Goal: Use online tool/utility: Utilize a website feature to perform a specific function

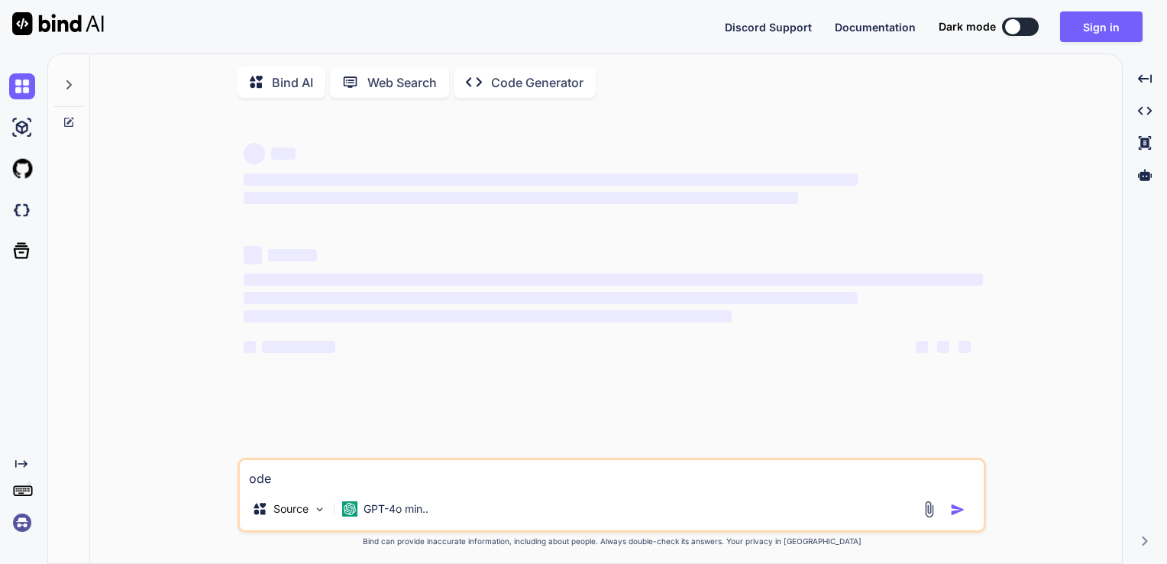
type textarea "od"
type textarea "x"
type textarea "o"
type textarea "x"
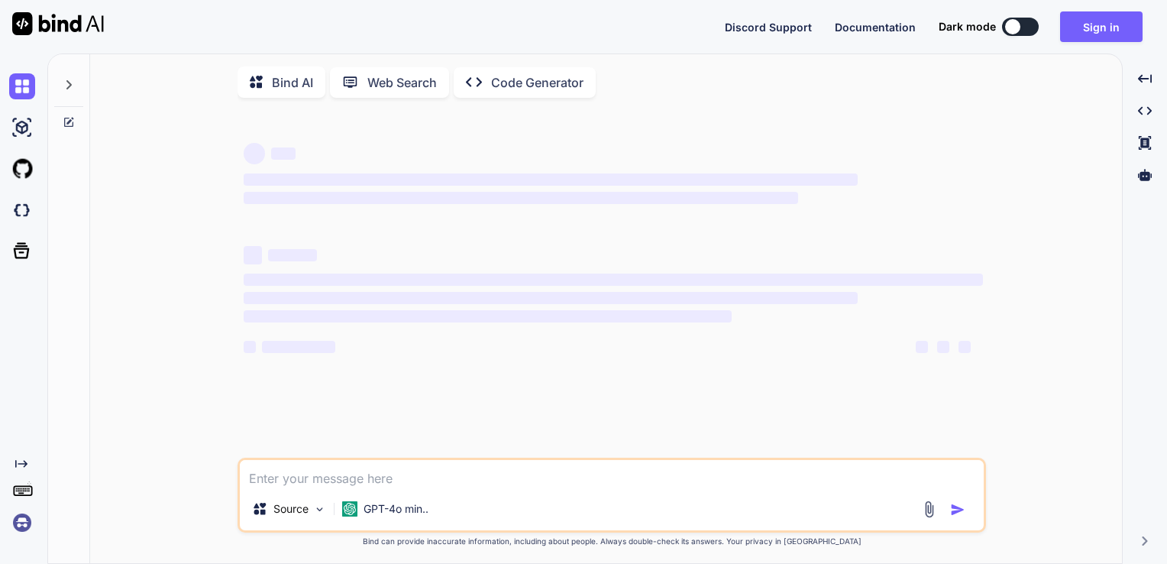
type textarea "c"
type textarea "x"
type textarea "cr"
type textarea "x"
type textarea "cre"
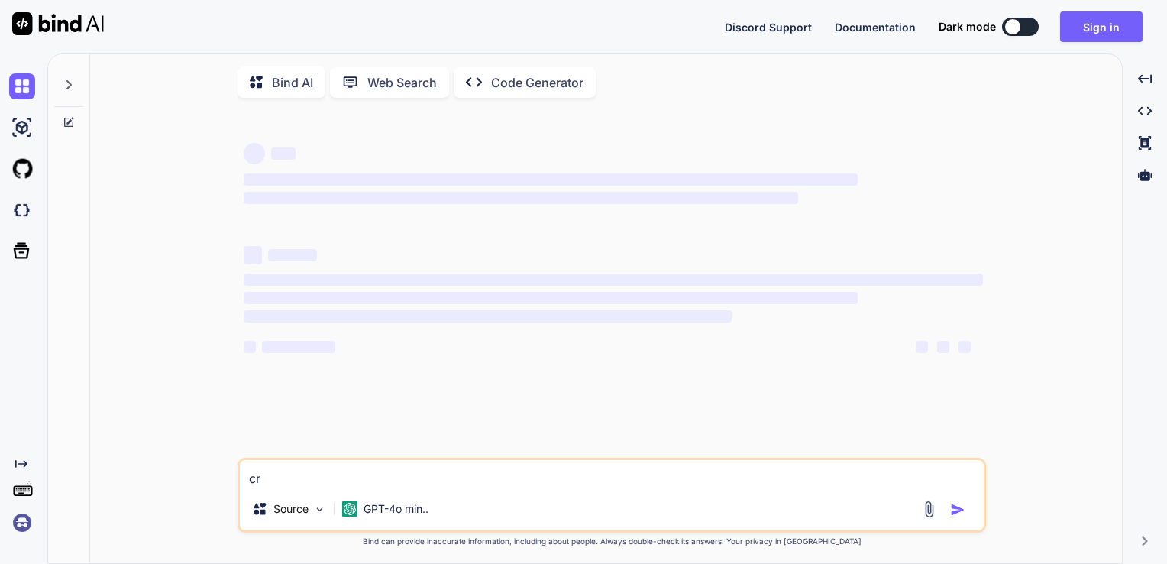
type textarea "x"
type textarea "crea"
type textarea "x"
type textarea "creat"
type textarea "x"
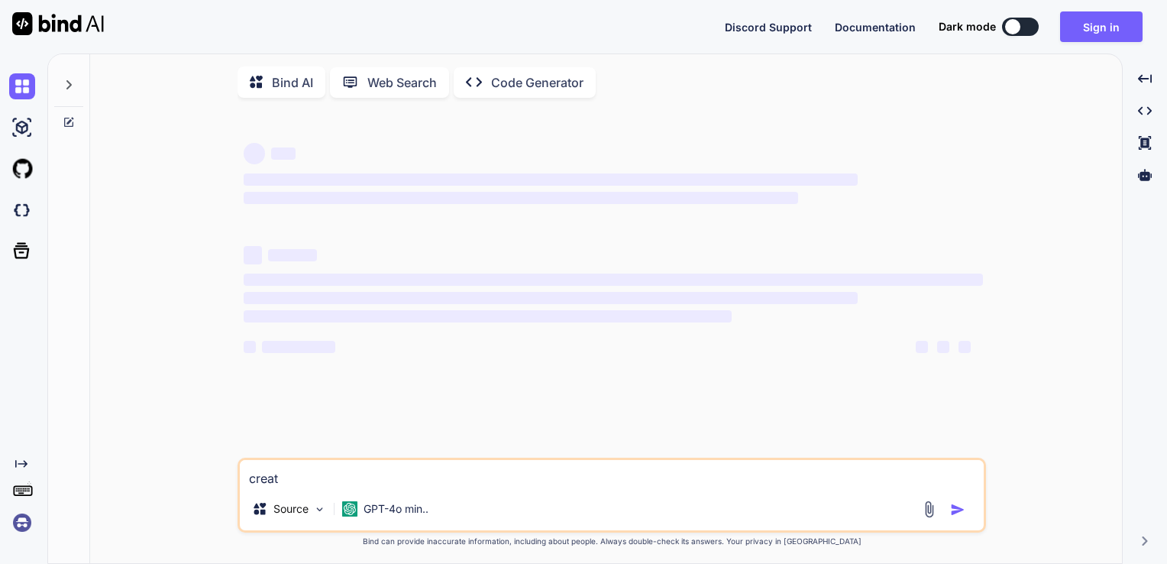
type textarea "create"
type textarea "x"
type textarea "create"
type textarea "x"
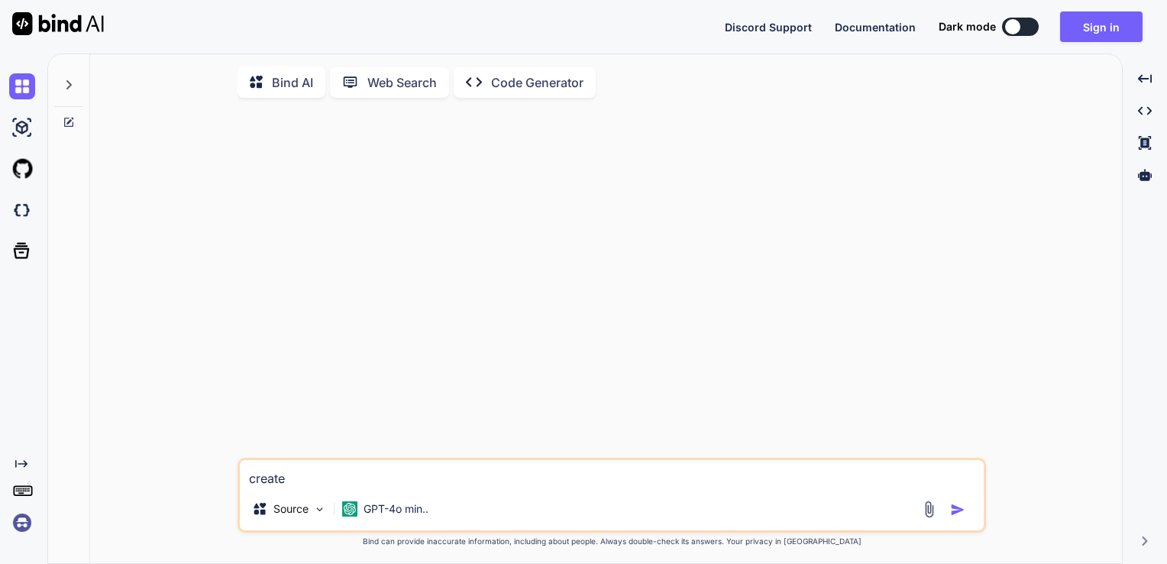
type textarea "create a"
type textarea "x"
type textarea "create a"
type textarea "x"
type textarea "create a h"
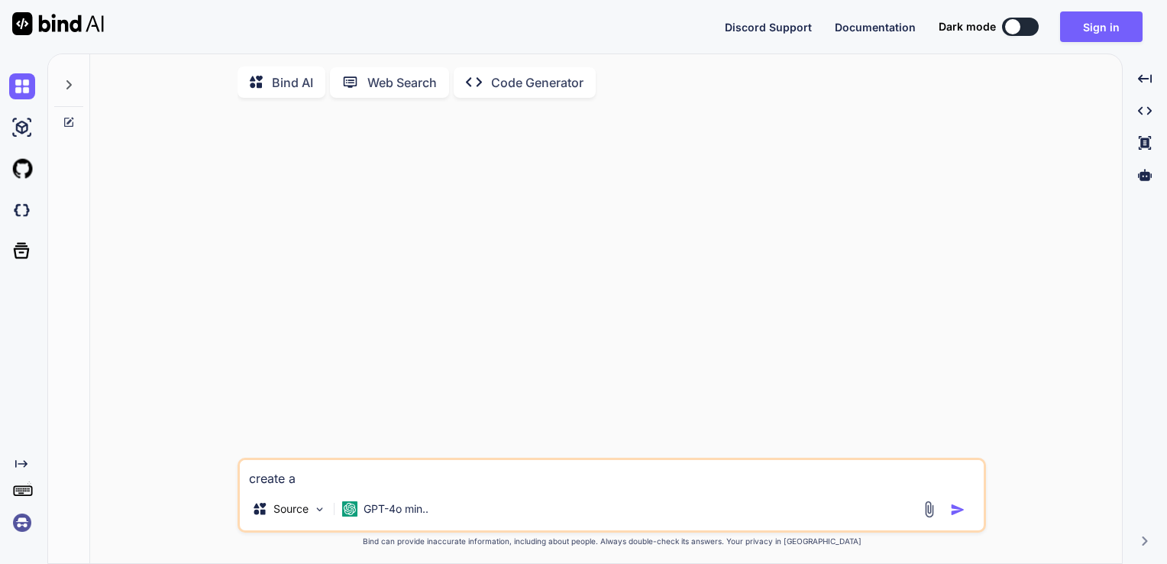
type textarea "x"
type textarea "create a ht"
type textarea "x"
type textarea "create a htm"
type textarea "x"
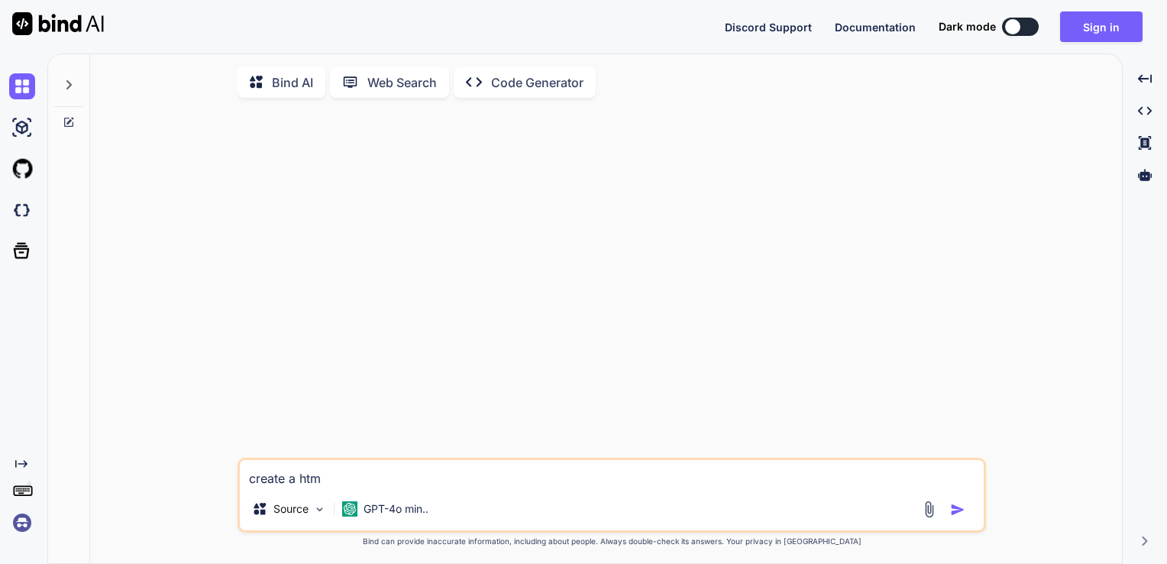
type textarea "create a html"
type textarea "x"
type textarea "create a html"
type textarea "x"
type textarea "create a html c"
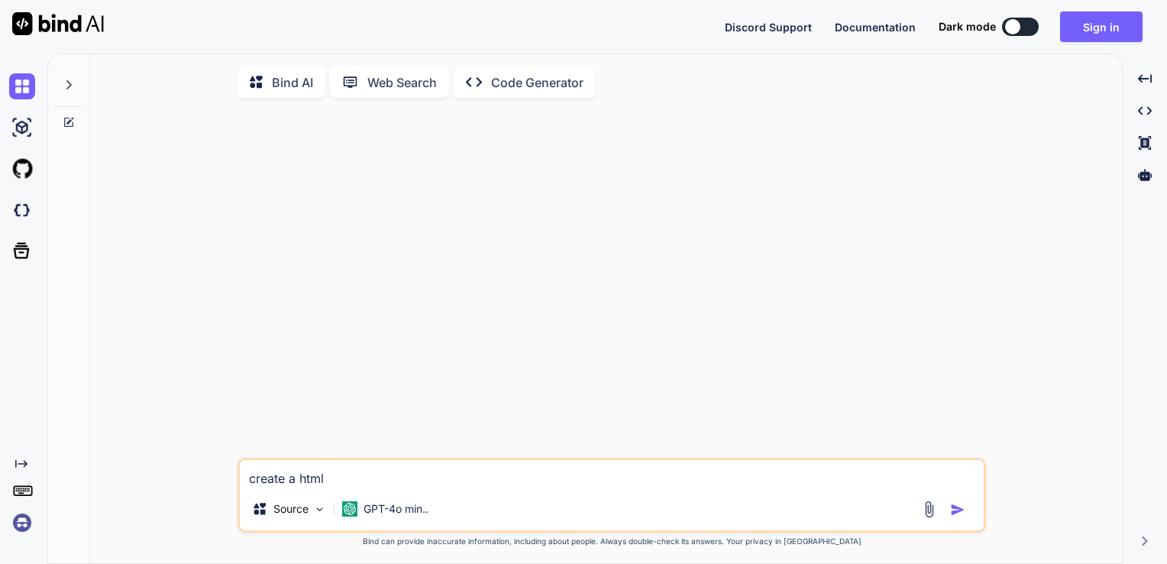
type textarea "x"
type textarea "create a html co"
type textarea "x"
type textarea "create a html cod"
type textarea "x"
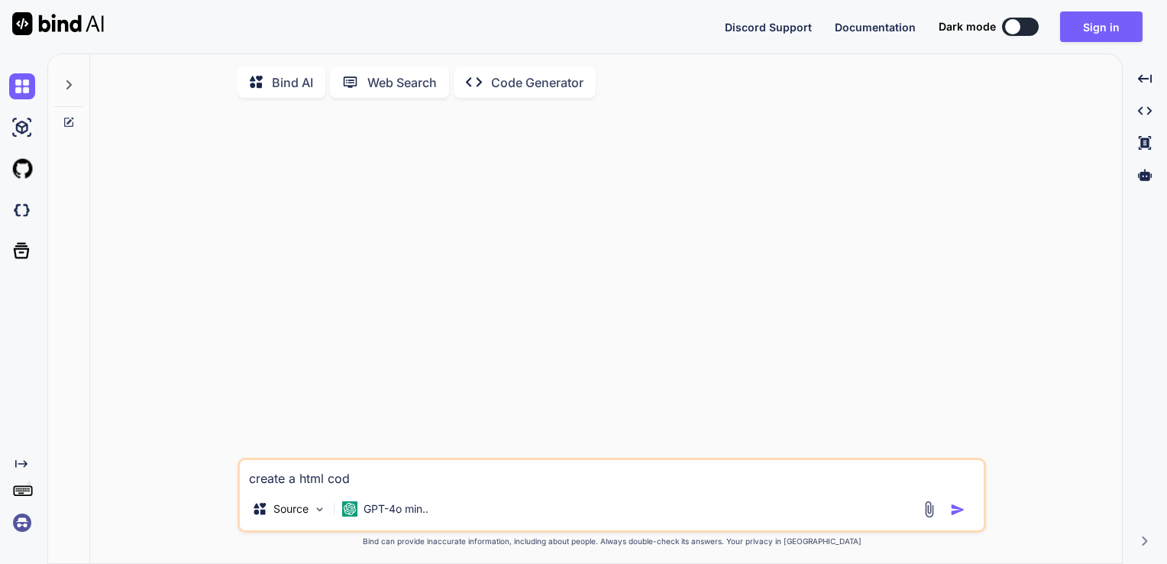
type textarea "create a html code"
type textarea "x"
type textarea "create a html code"
type textarea "x"
type textarea "create a html code f"
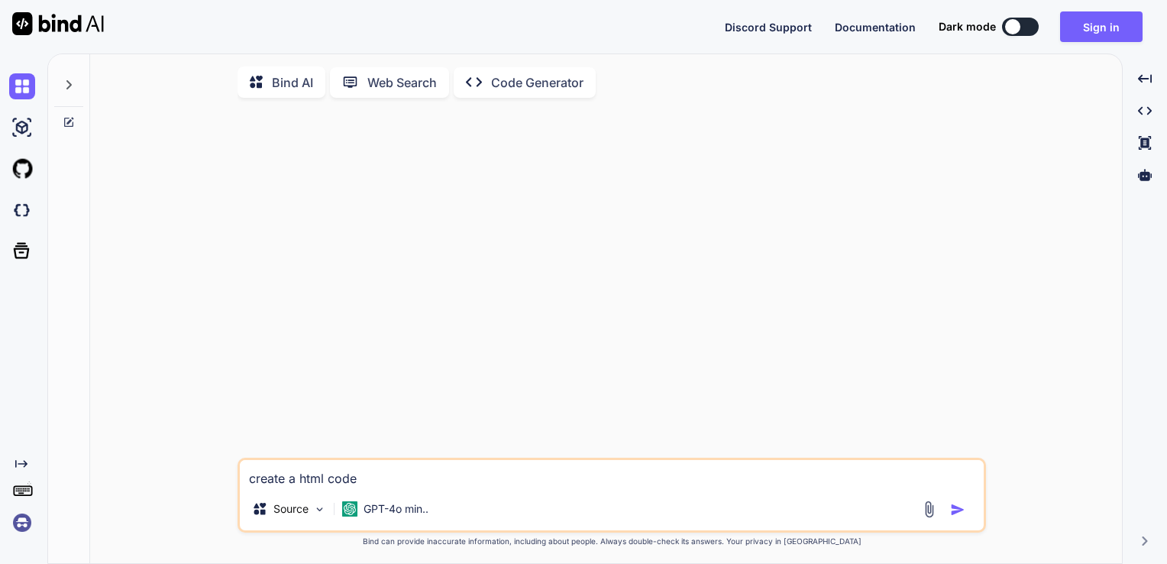
type textarea "x"
type textarea "create a html code fo"
type textarea "x"
type textarea "create a html code fot"
type textarea "x"
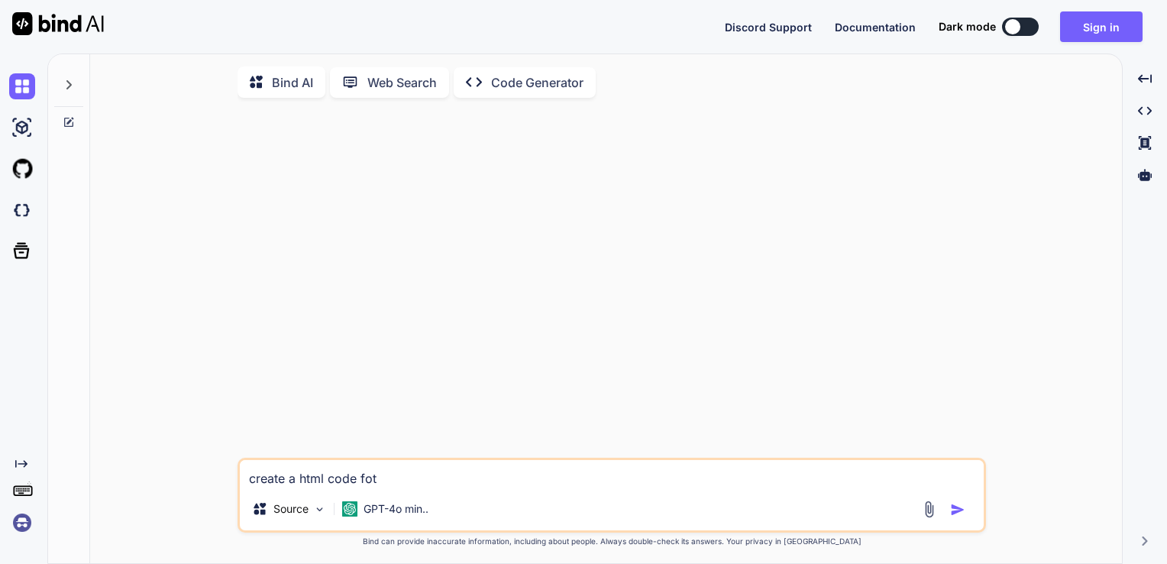
type textarea "create a html code fotn"
type textarea "x"
type textarea "create a html code fot"
type textarea "x"
type textarea "create a html code fo"
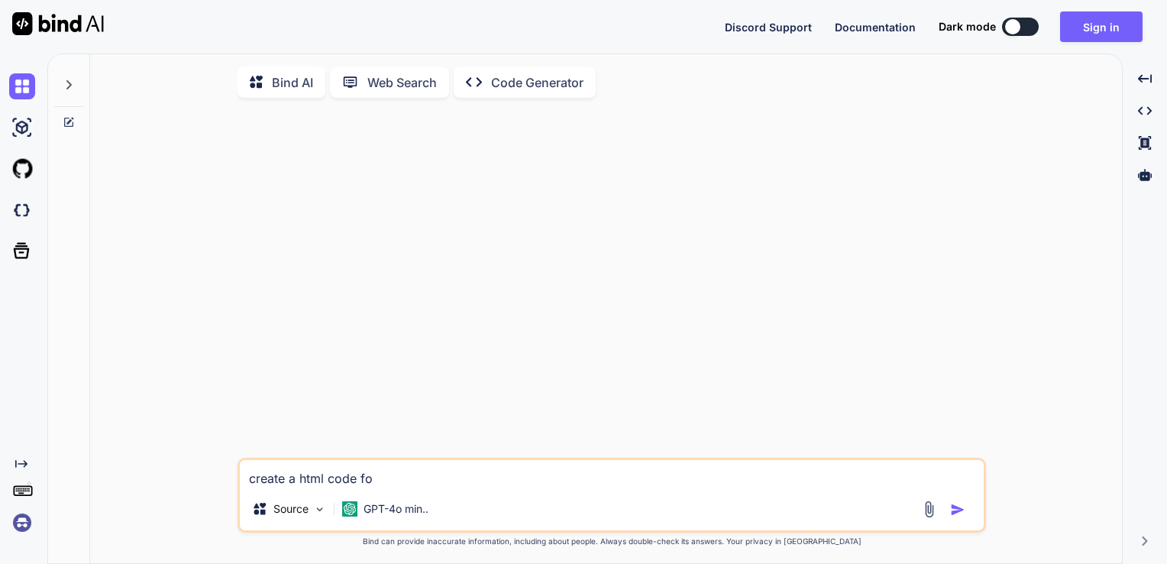
type textarea "x"
type textarea "create a html code for"
type textarea "x"
type textarea "create a html code forn"
type textarea "x"
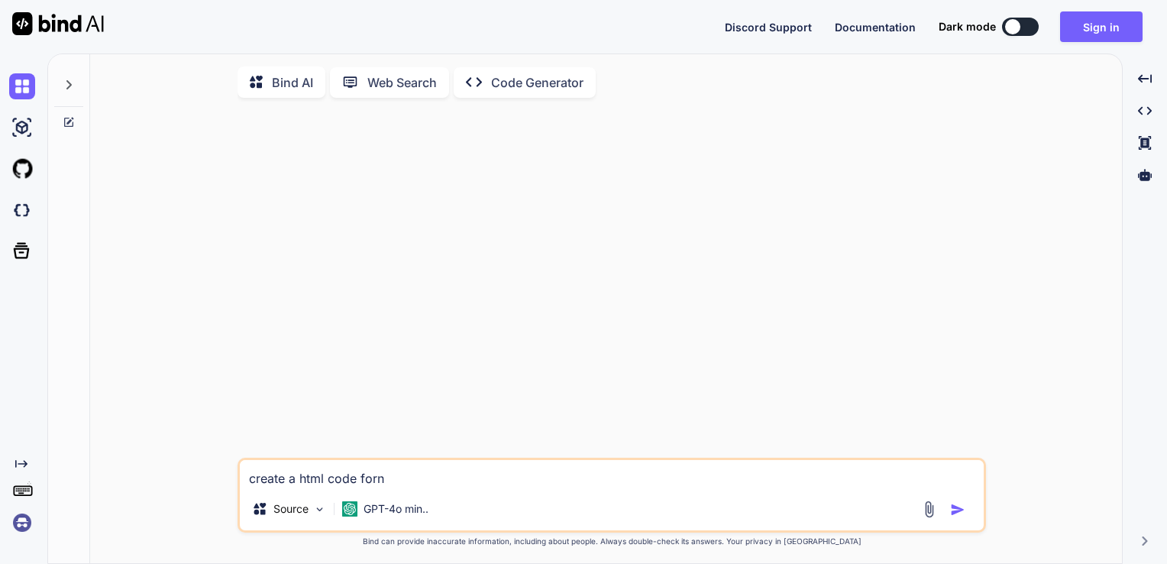
type textarea "create a html code for"
type textarea "x"
type textarea "create a html code for"
type textarea "x"
type textarea "create a html code for o"
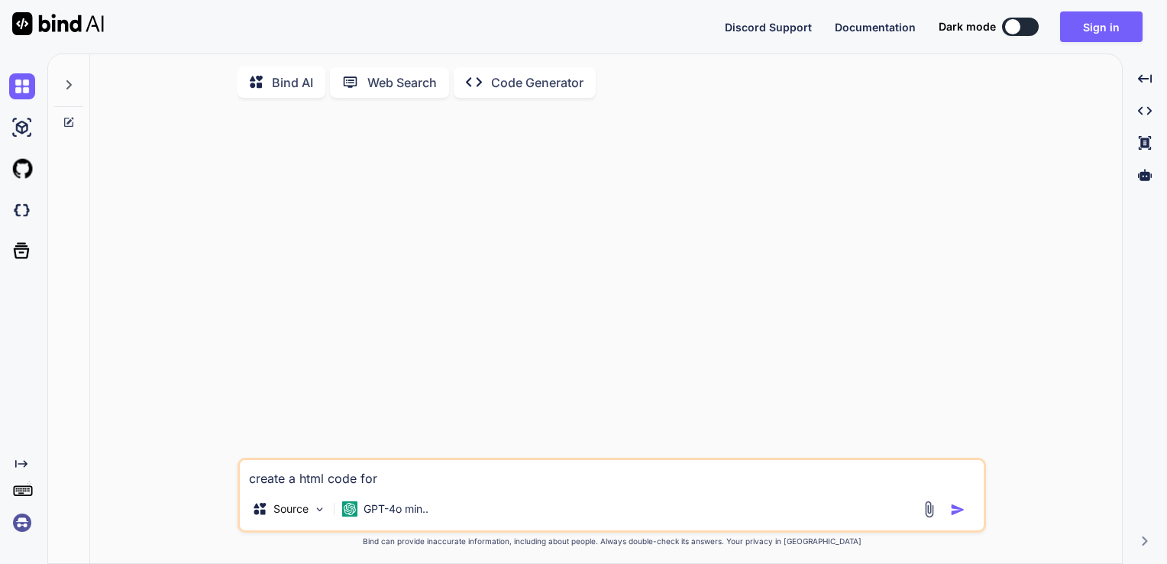
type textarea "x"
type textarea "create a html code for or"
type textarea "x"
type textarea "create a html code for ord"
type textarea "x"
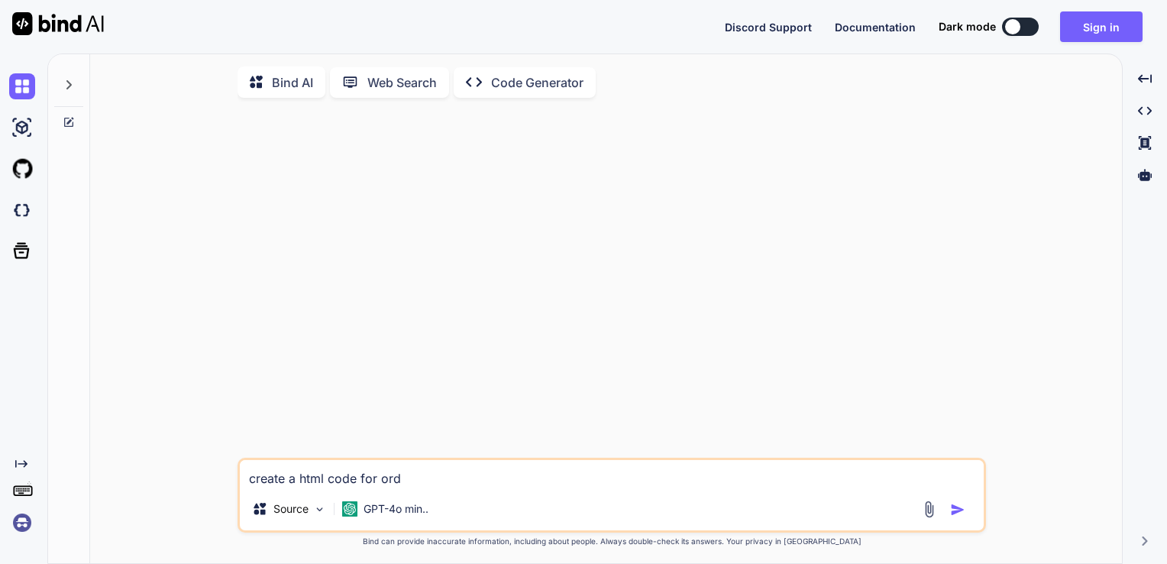
type textarea "create a html code for orde"
type textarea "x"
type textarea "create a html code for order"
type textarea "x"
type textarea "create a html code for orderi"
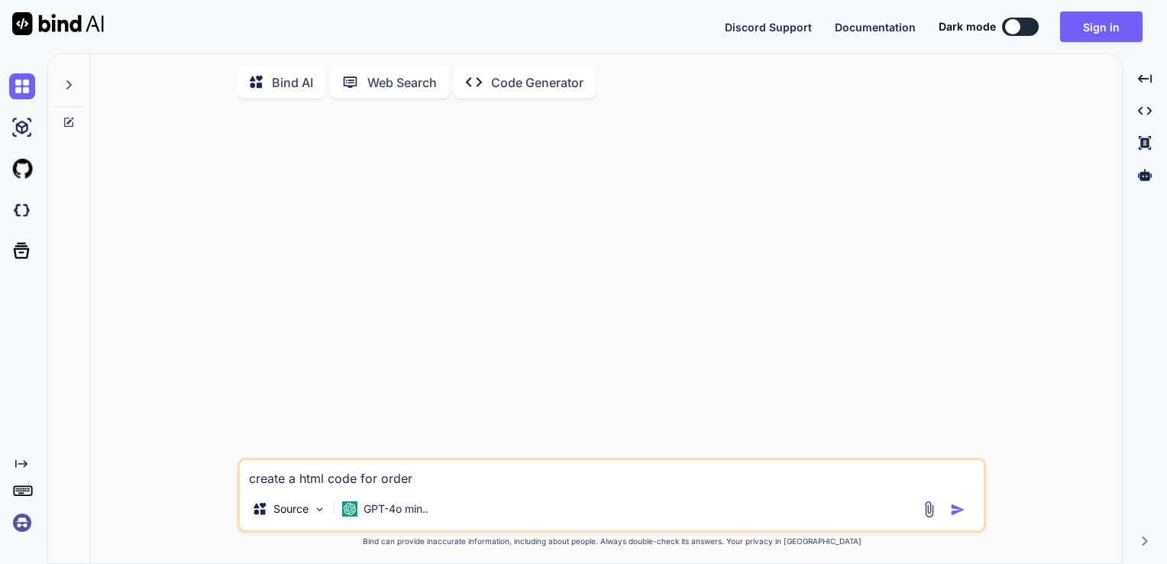
type textarea "x"
type textarea "create a html code for orderin"
type textarea "x"
type textarea "create a html code for ordering"
type textarea "x"
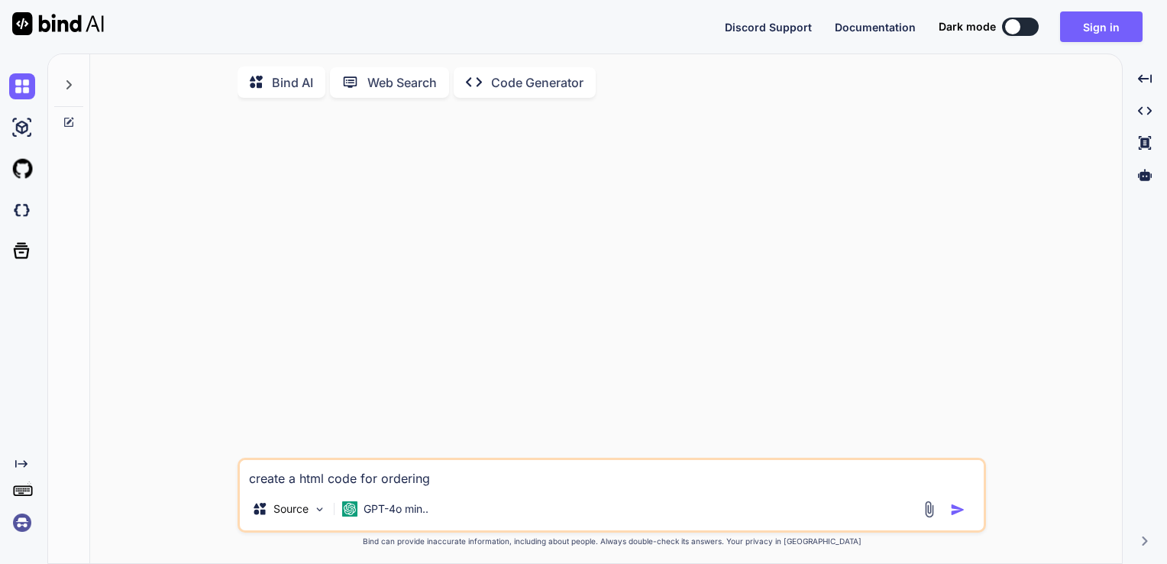
type textarea "create a html code for ordering"
type textarea "x"
type textarea "create a html code for ordering a"
type textarea "x"
type textarea "create a html code for ordering a"
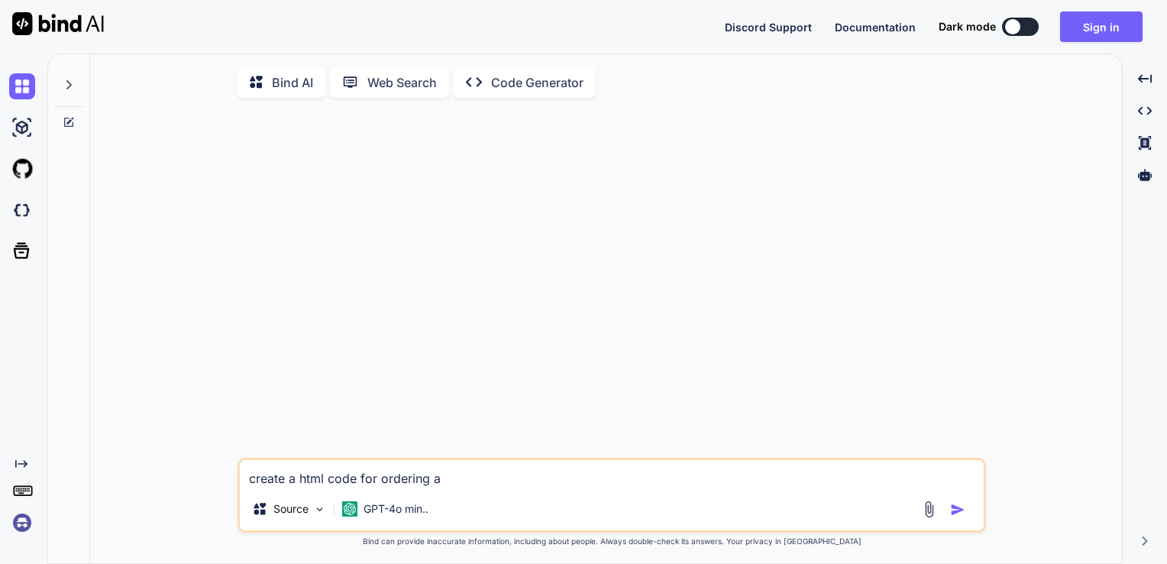
type textarea "x"
type textarea "create a html code for ordering a b"
type textarea "x"
type textarea "create a html code for ordering a bu"
type textarea "x"
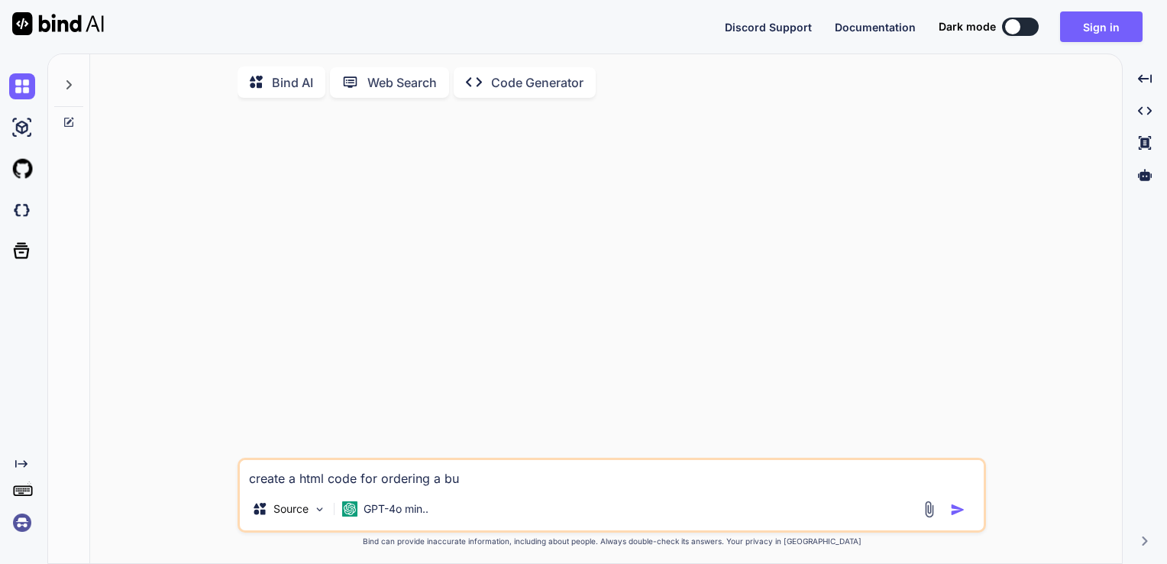
type textarea "create a html code for ordering a bui"
type textarea "x"
type textarea "create a html code for ordering a buil"
type textarea "x"
type textarea "create a html code for ordering a build"
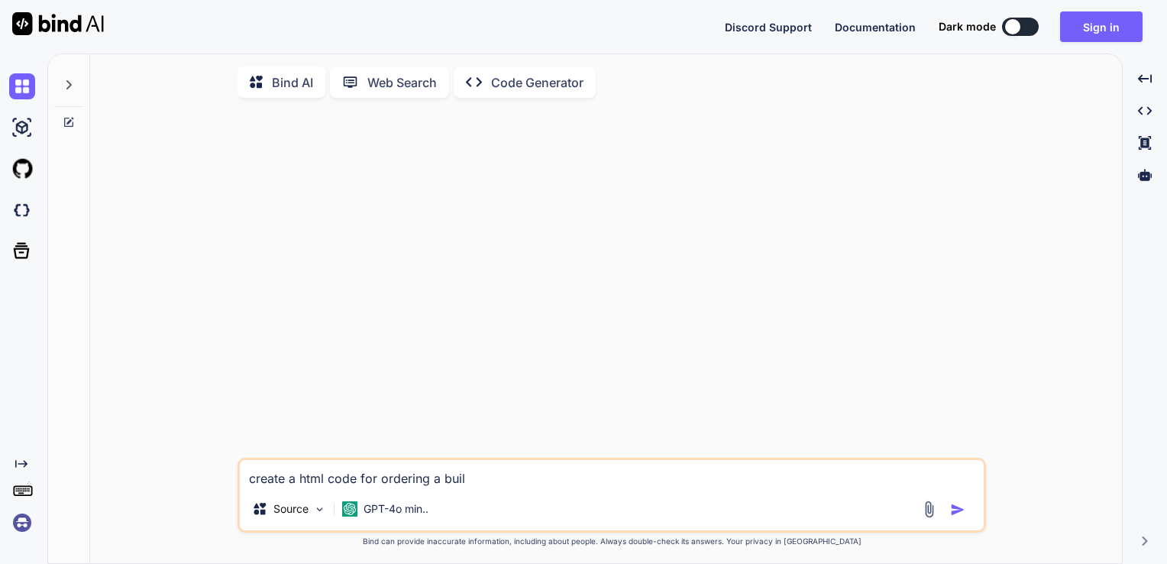
type textarea "x"
type textarea "create a html code for ordering a buildi"
type textarea "x"
type textarea "create a html code for ordering a buildin"
type textarea "x"
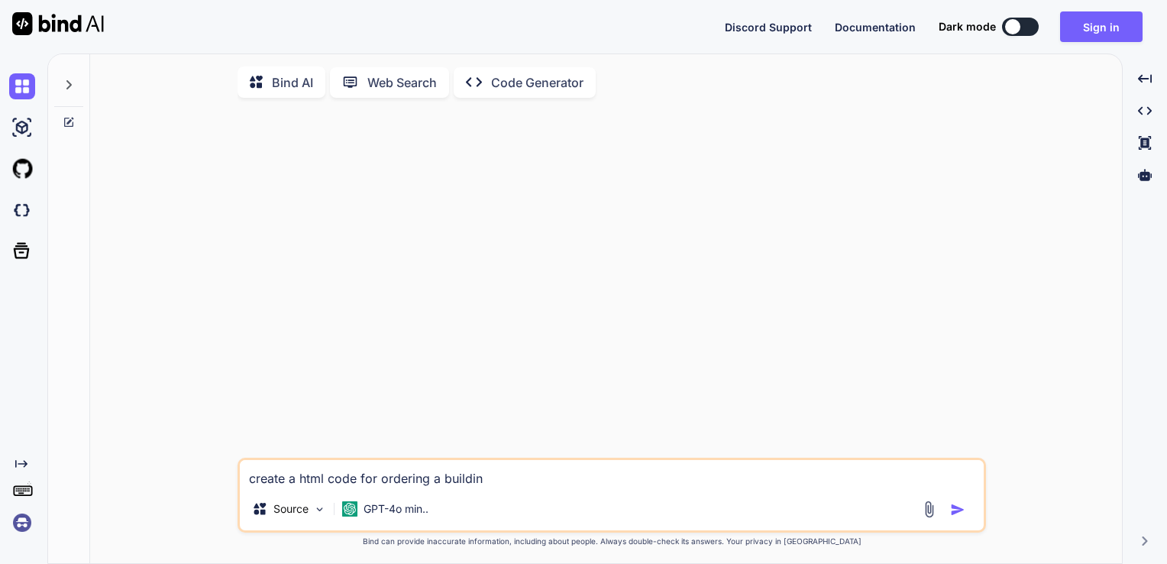
type textarea "create a html code for ordering a building"
type textarea "x"
type textarea "create a html code for ordering a building"
type textarea "x"
type textarea "create a html code for ordering a building m"
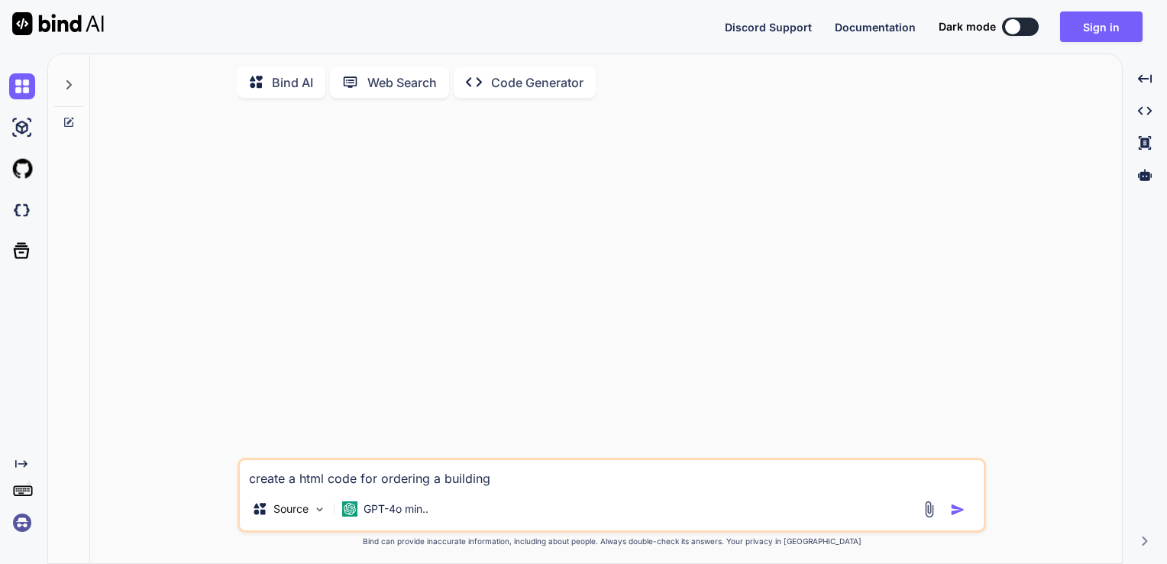
type textarea "x"
type textarea "create a html code for ordering a building ma"
type textarea "x"
type textarea "create a html code for ordering a building mat"
type textarea "x"
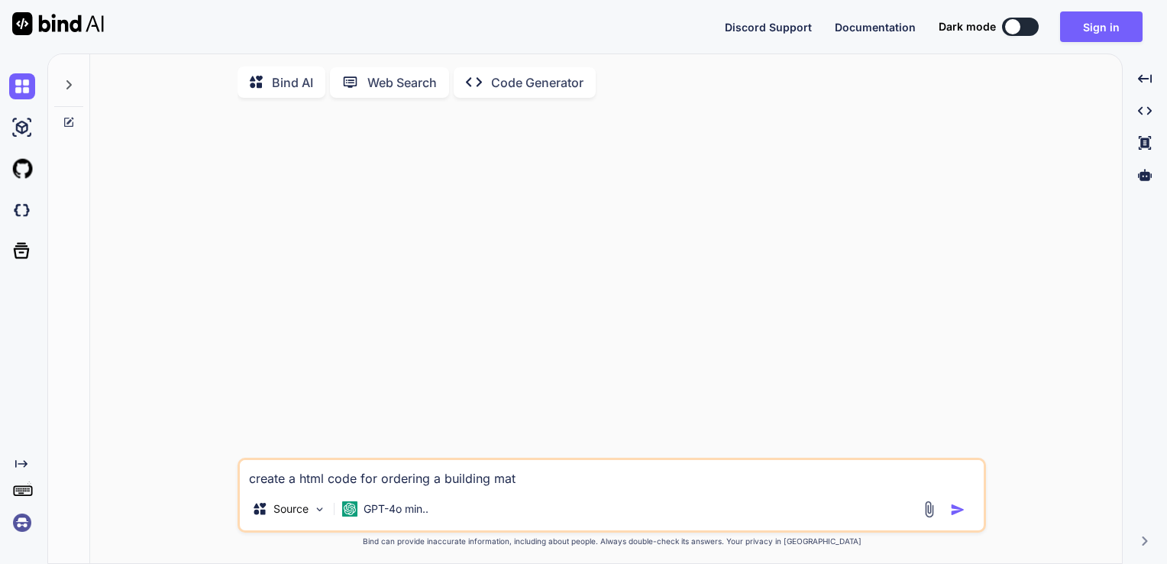
type textarea "create a html code for ordering a building mate"
type textarea "x"
type textarea "create a html code for ordering a building mater"
type textarea "x"
type textarea "create a html code for ordering a building materi"
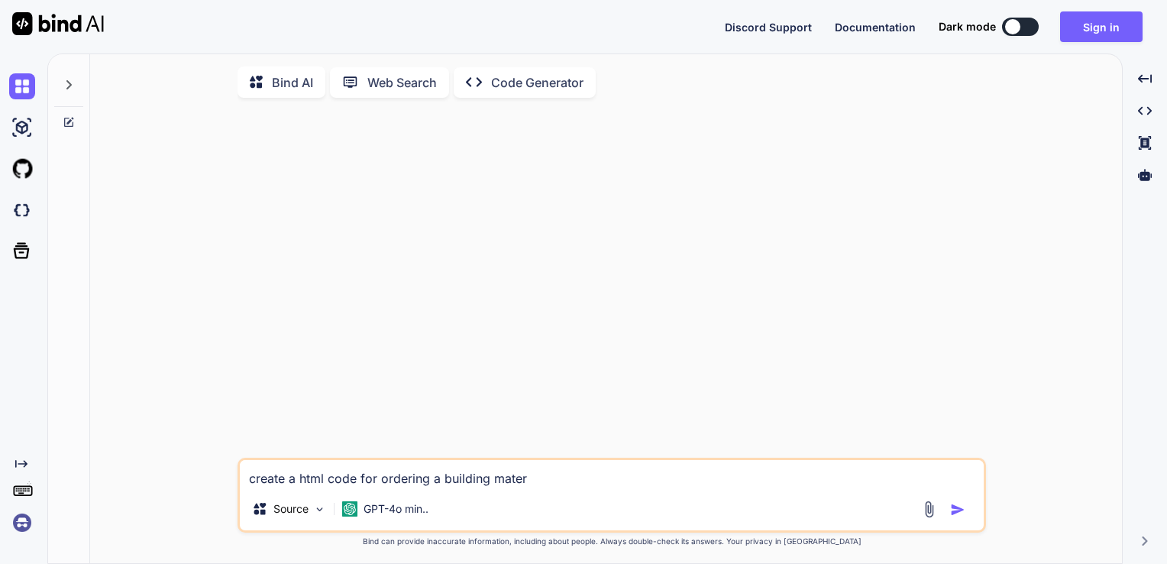
type textarea "x"
type textarea "create a html code for ordering a building materia"
type textarea "x"
type textarea "create a html code for ordering a building material"
type textarea "x"
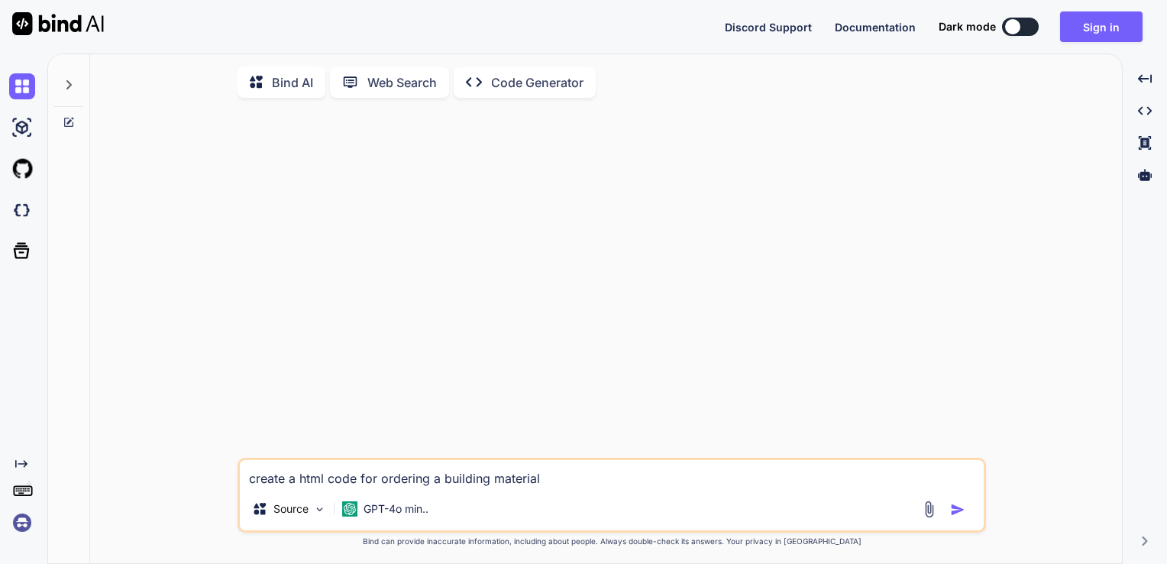
type textarea "create a html code for ordering a building materials"
type textarea "x"
type textarea "create a html code for ordering a building materials"
click at [955, 514] on img "button" at bounding box center [957, 509] width 15 height 15
type textarea "x"
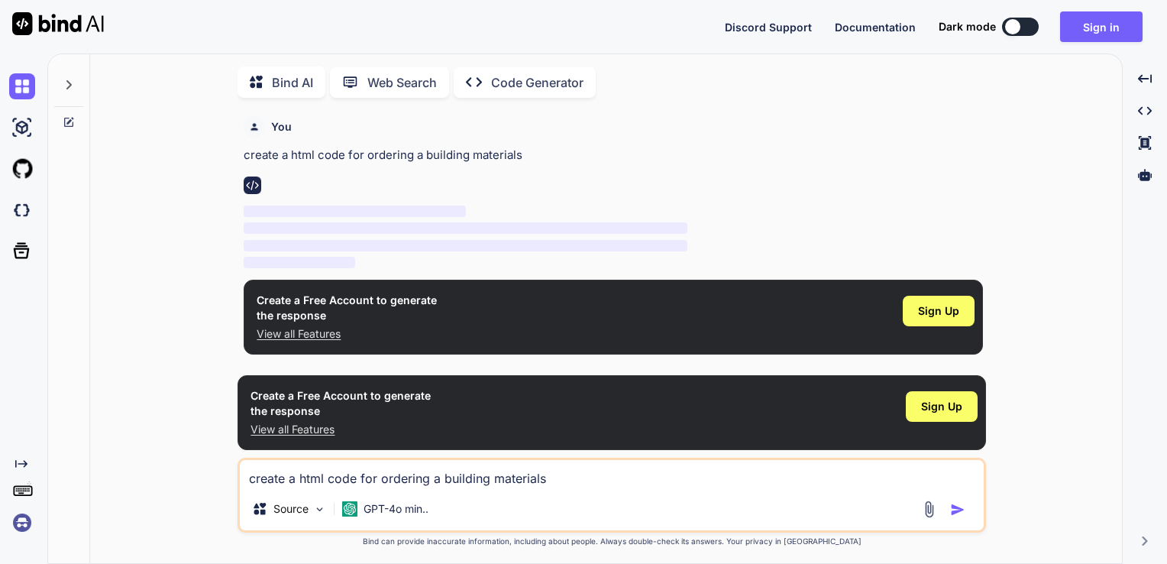
scroll to position [5, 0]
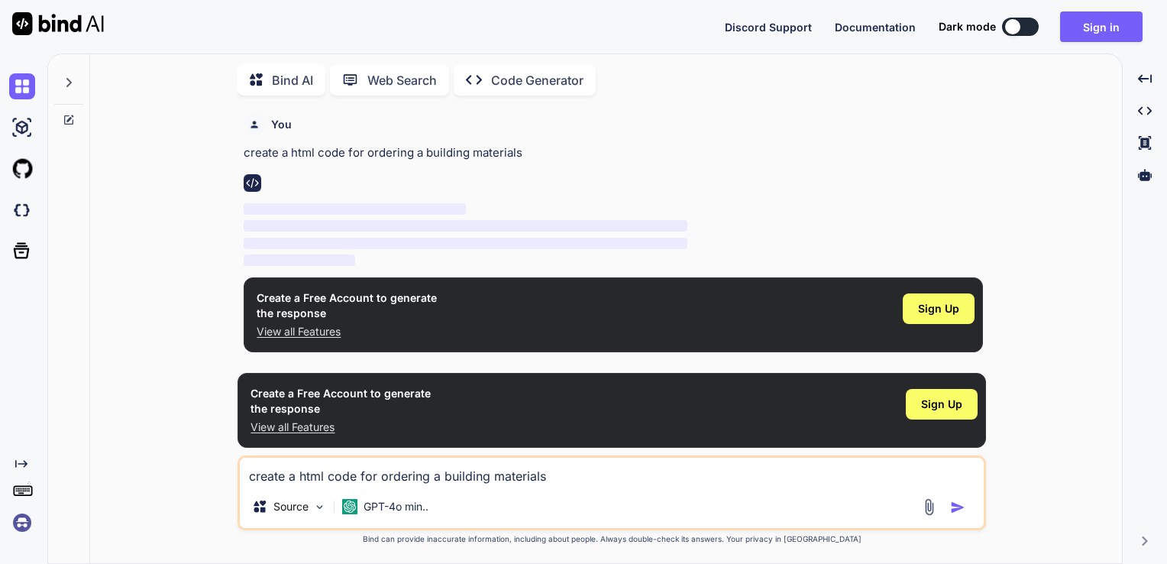
click at [536, 81] on p "Code Generator" at bounding box center [537, 80] width 92 height 18
click at [582, 74] on p "Code Generator" at bounding box center [537, 80] width 92 height 18
click at [257, 180] on img at bounding box center [253, 183] width 18 height 18
click at [324, 510] on img at bounding box center [319, 506] width 13 height 13
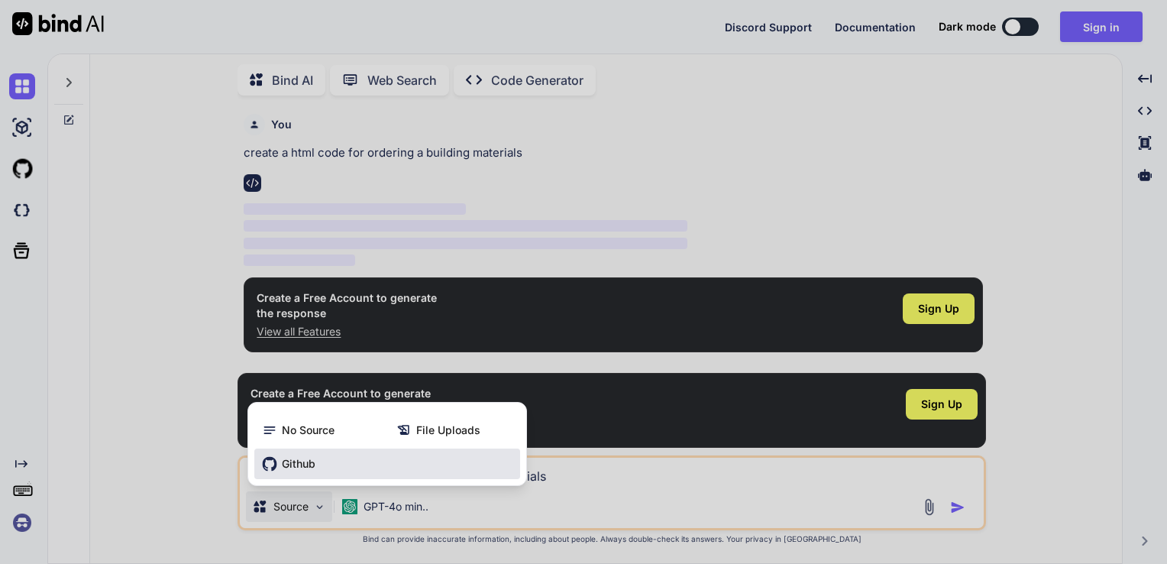
click at [356, 465] on div "Github" at bounding box center [387, 464] width 266 height 31
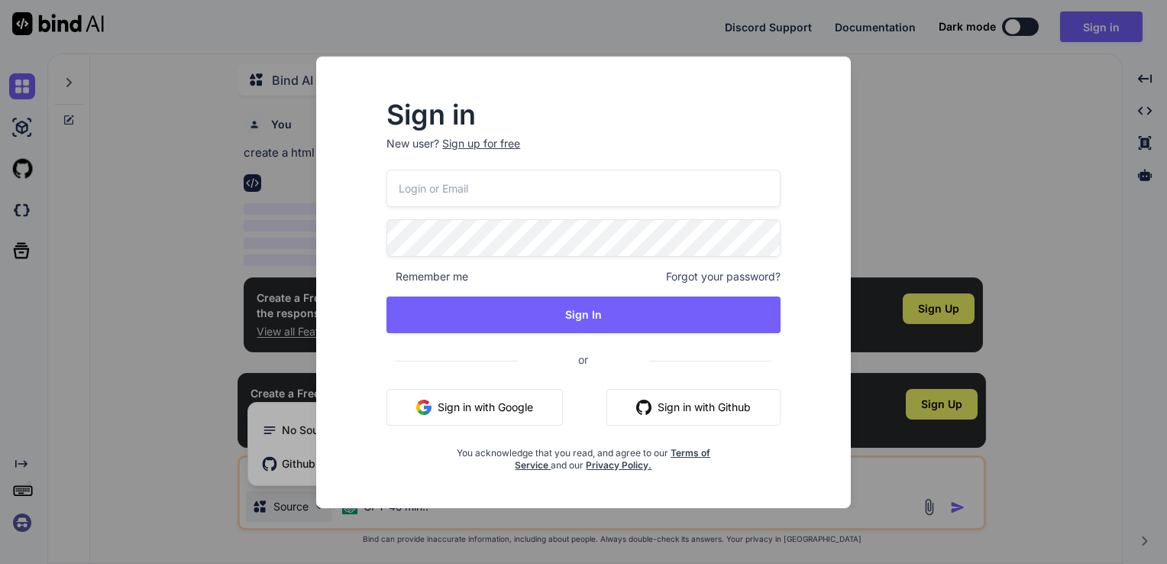
click at [58, 225] on div "Sign in New user? Sign up for free Remember me Forgot your password? Sign In or…" at bounding box center [583, 282] width 1167 height 564
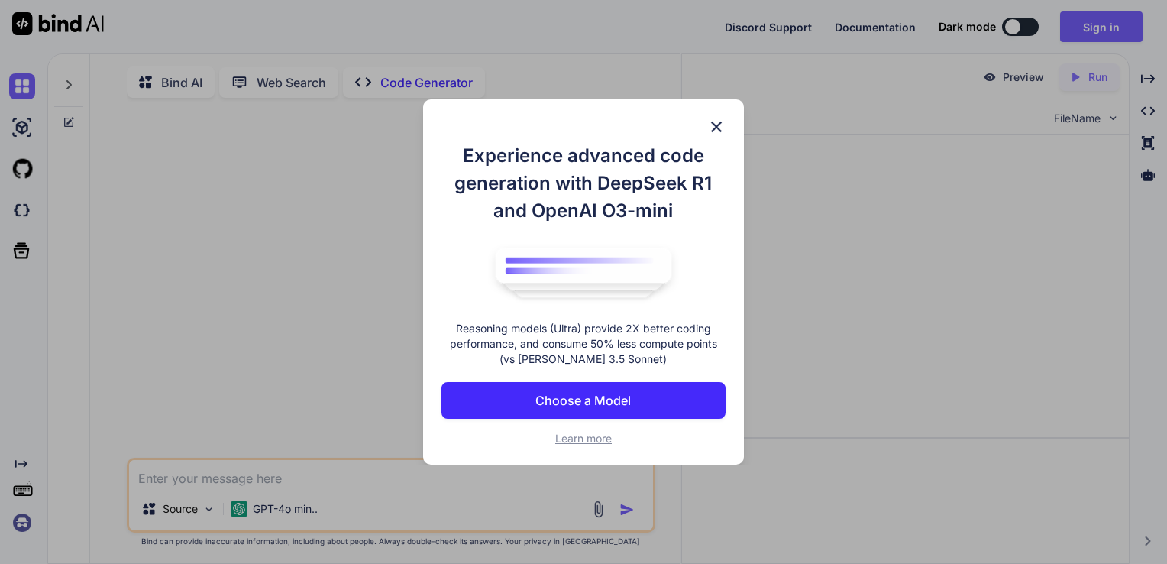
click at [582, 404] on p "Choose a Model" at bounding box center [584, 400] width 96 height 18
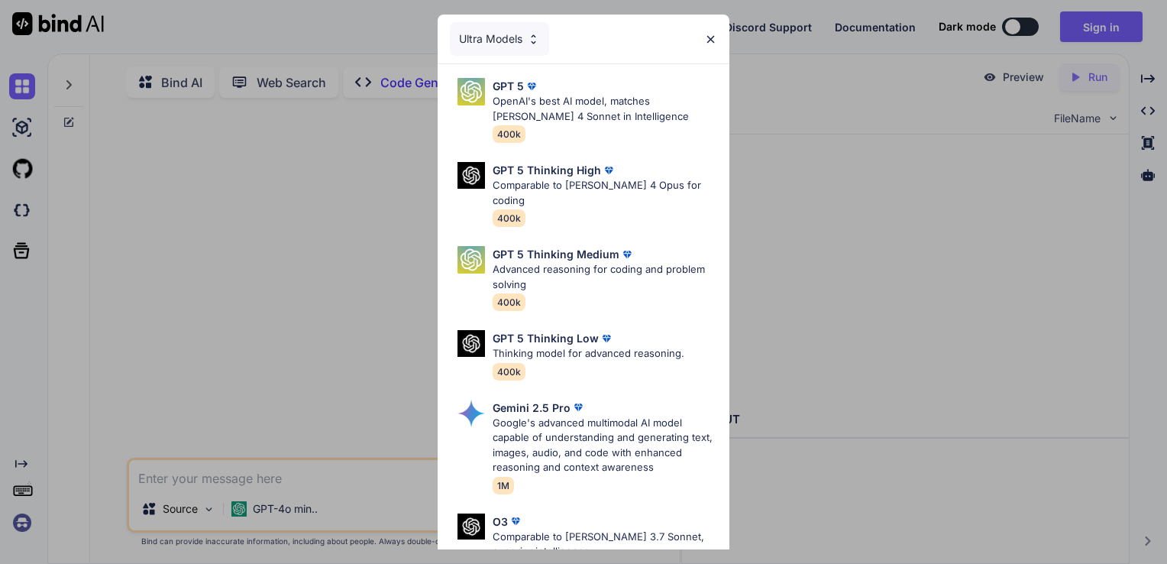
click at [532, 50] on div "Ultra Models" at bounding box center [499, 39] width 99 height 34
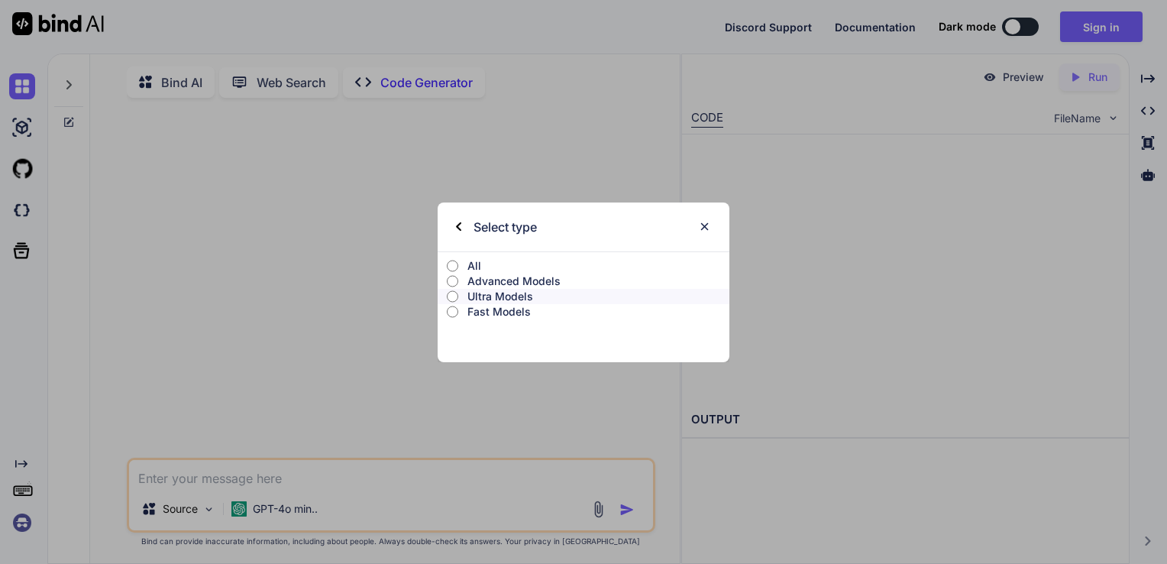
click at [458, 266] on label "All" at bounding box center [584, 265] width 292 height 15
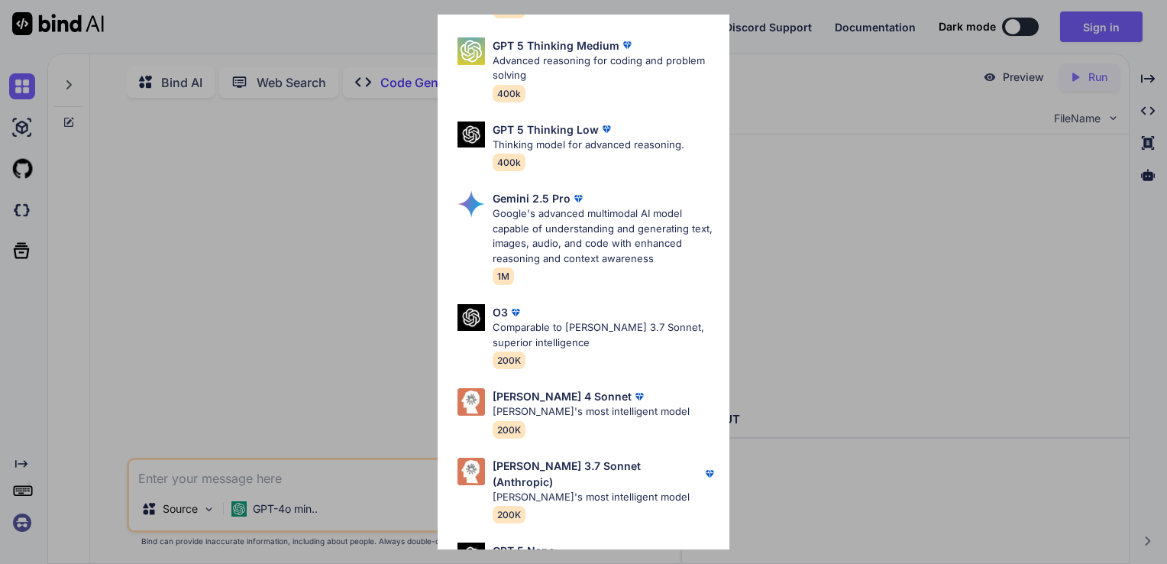
scroll to position [886, 0]
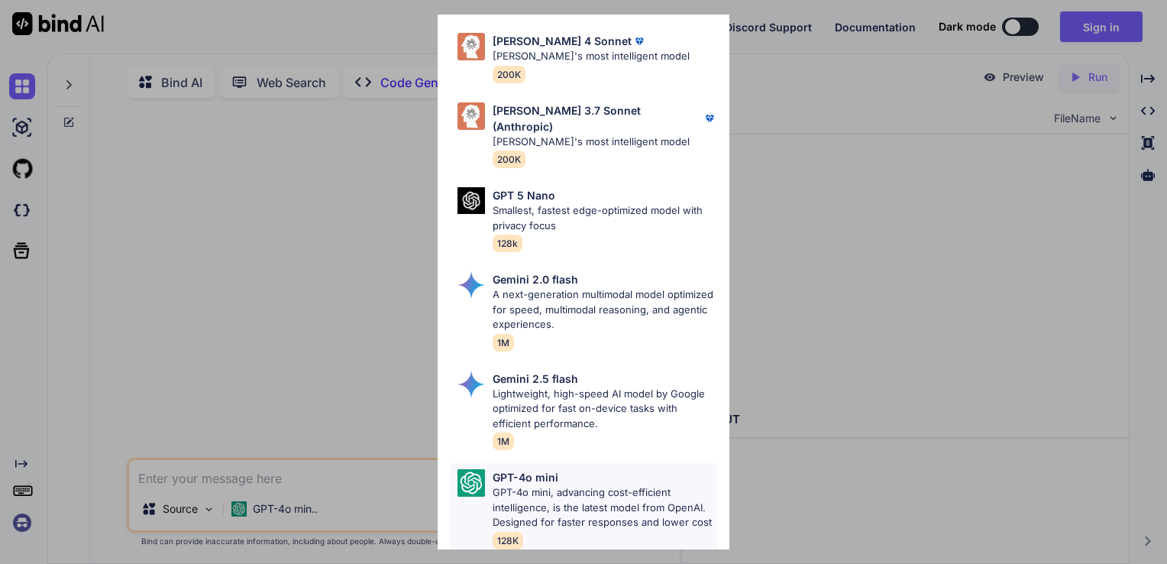
click at [649, 500] on p "GPT-4o mini, advancing cost-efficient intelligence, is the latest model from Op…" at bounding box center [605, 507] width 225 height 45
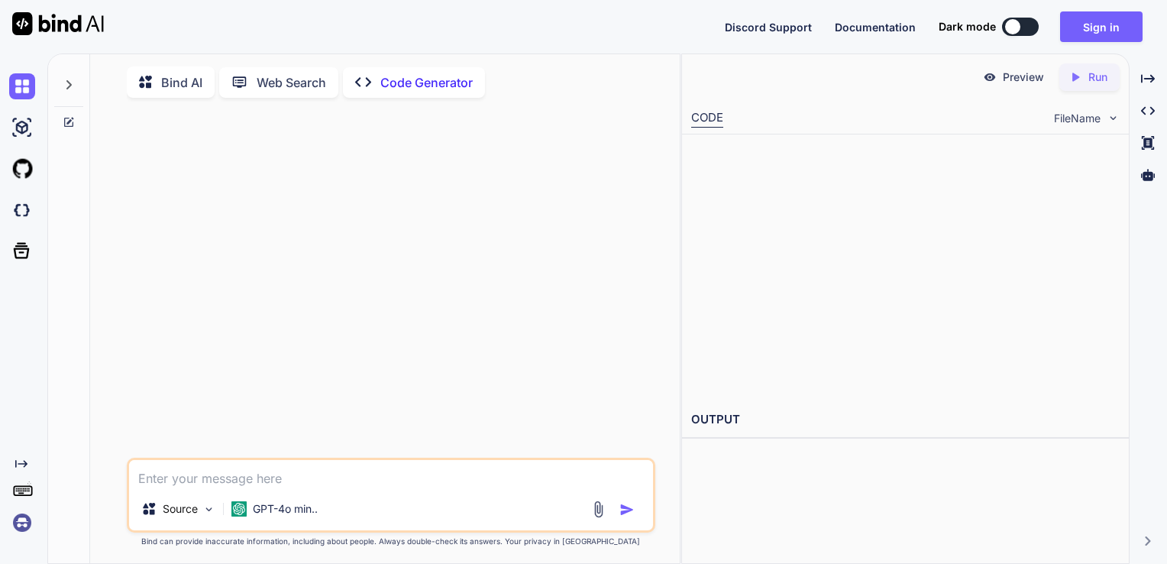
click at [823, 176] on div at bounding box center [905, 268] width 428 height 249
click at [279, 121] on div at bounding box center [393, 284] width 526 height 348
click at [205, 477] on textarea at bounding box center [391, 474] width 525 height 28
type textarea "code for a store"
click at [623, 517] on img "button" at bounding box center [627, 509] width 15 height 15
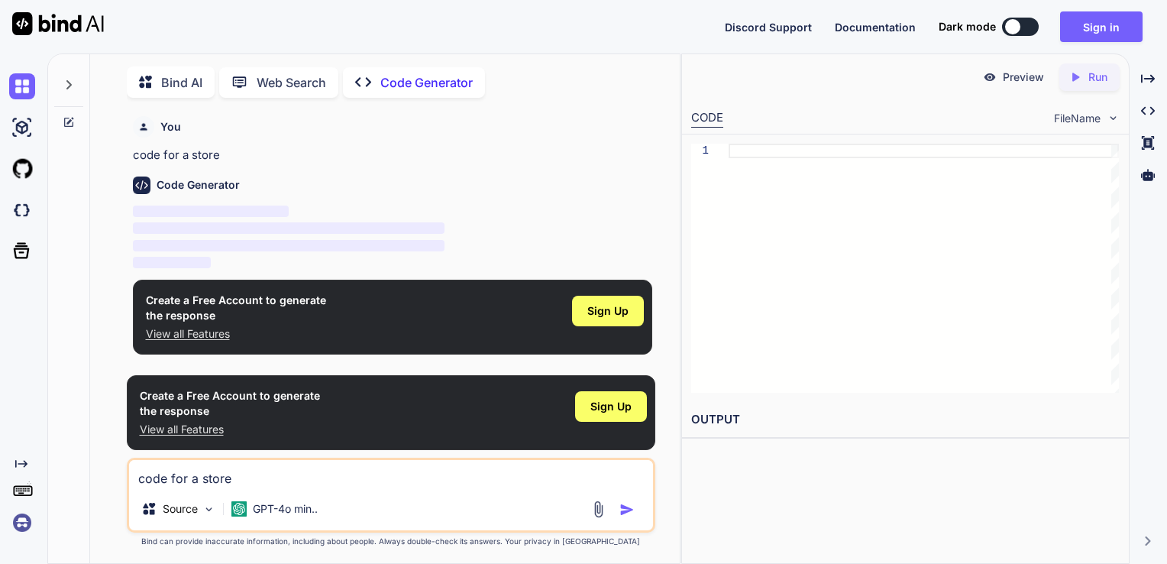
scroll to position [5, 0]
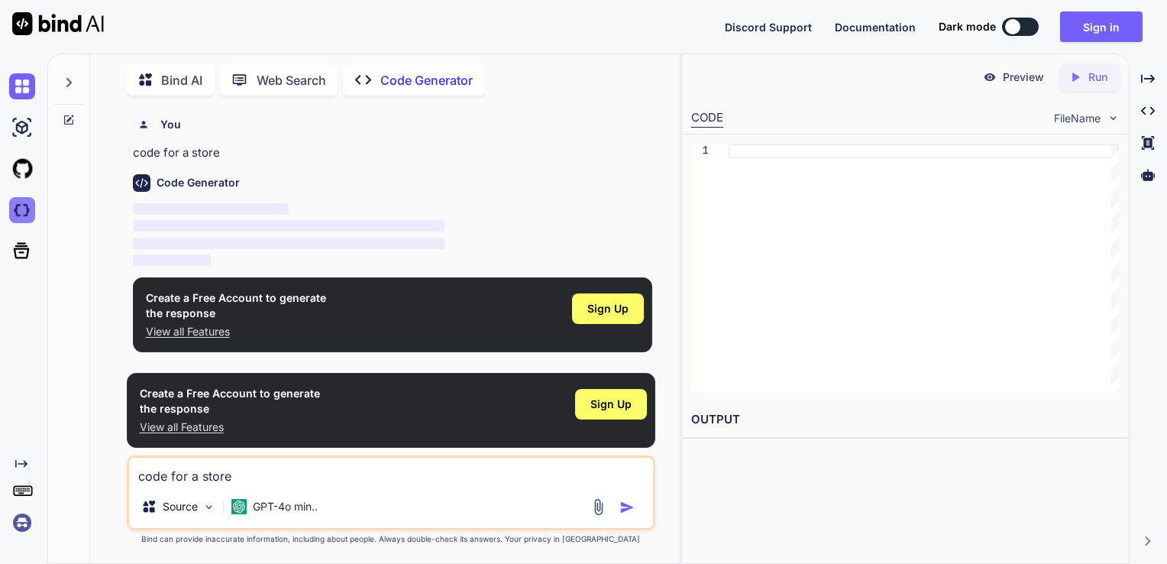
click at [24, 212] on img at bounding box center [22, 210] width 26 height 26
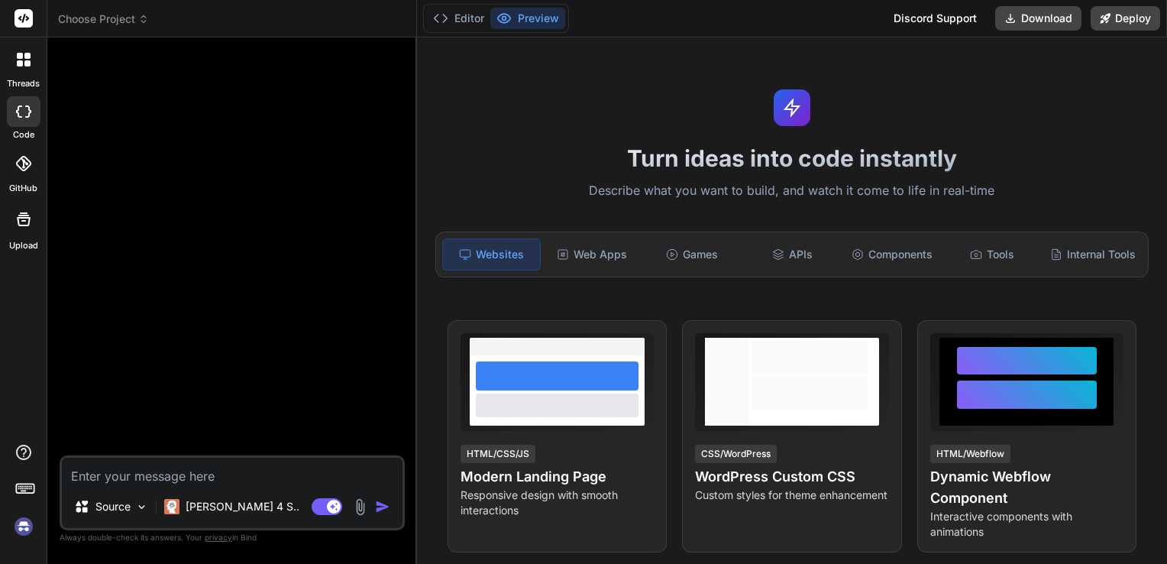
type textarea "x"
type textarea "w"
type textarea "x"
type textarea "wr"
type textarea "x"
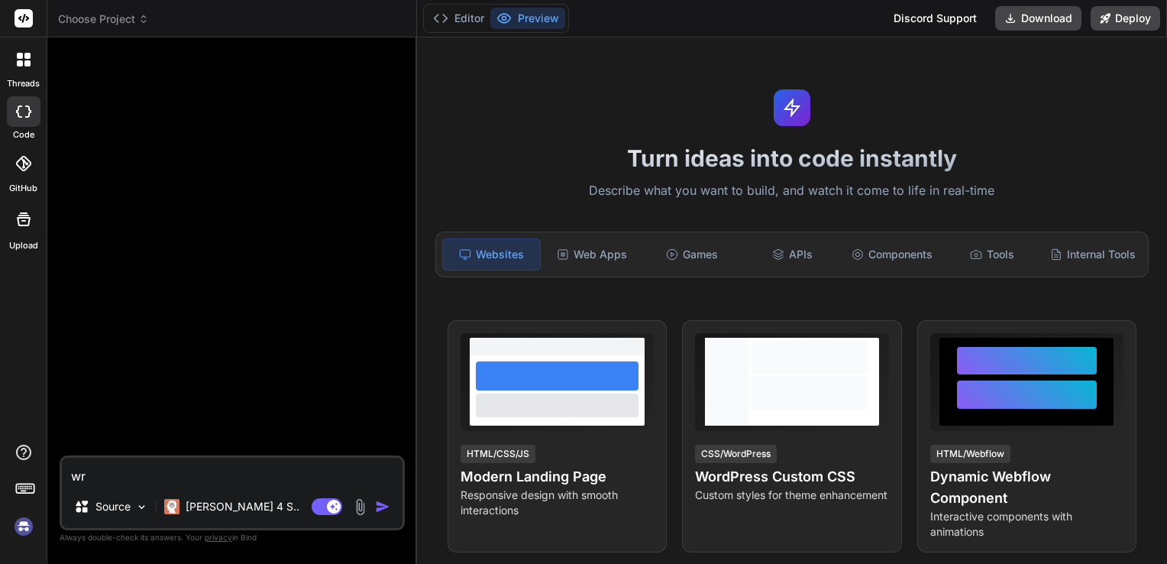
type textarea "wri"
type textarea "x"
type textarea "writ"
type textarea "x"
type textarea "write"
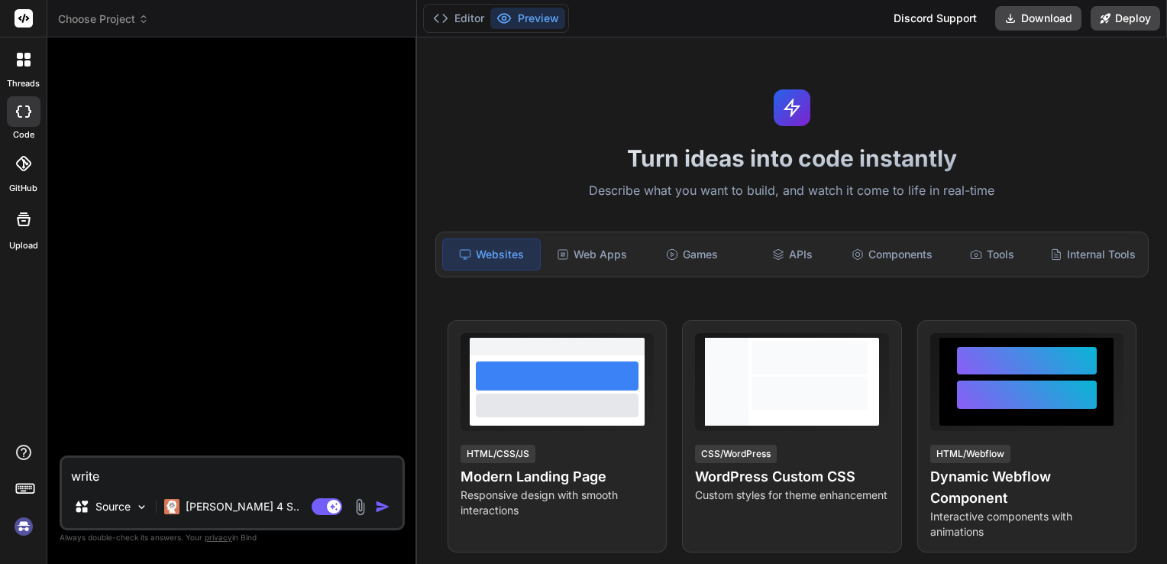
type textarea "x"
type textarea "write"
type textarea "x"
type textarea "write a"
type textarea "x"
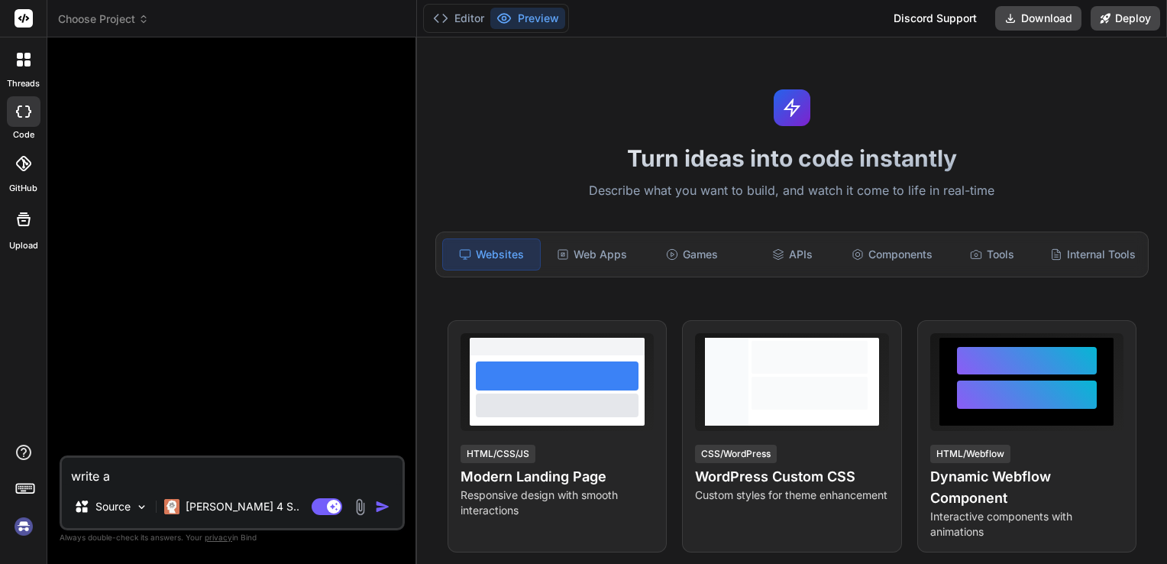
type textarea "write a"
type textarea "x"
type textarea "write a c"
type textarea "x"
type textarea "write a co"
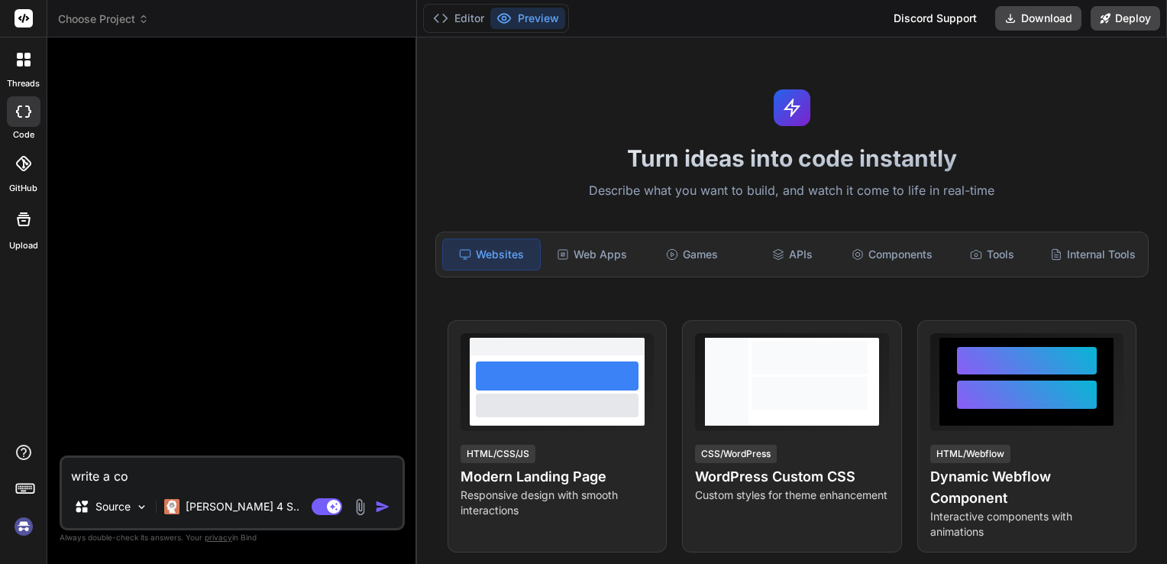
type textarea "x"
type textarea "write a cod"
type textarea "x"
type textarea "write a code"
type textarea "x"
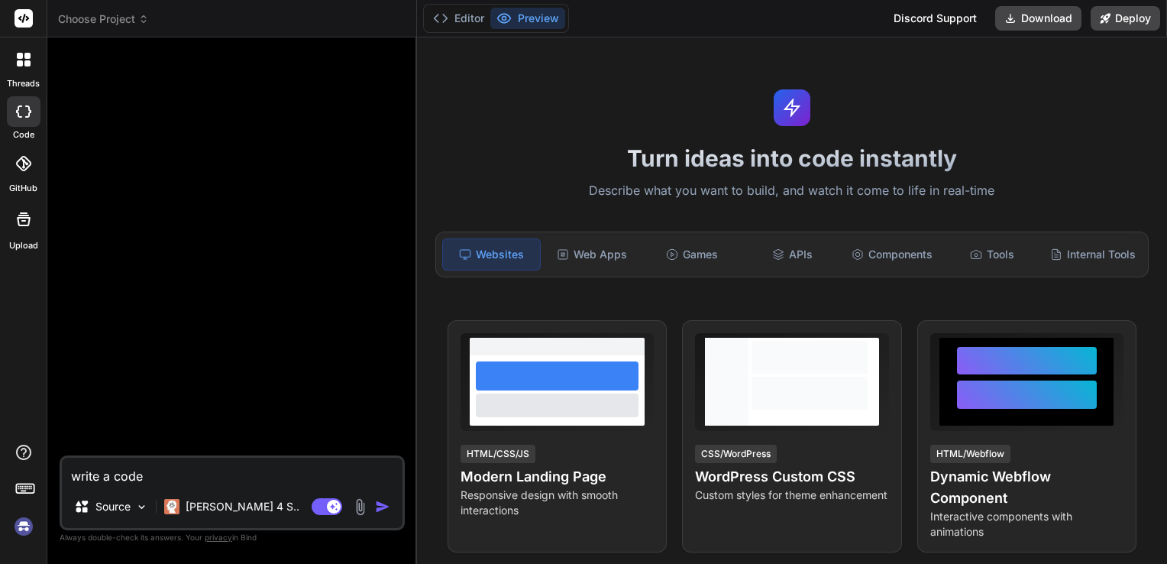
type textarea "write a code"
type textarea "x"
type textarea "write a code f"
type textarea "x"
type textarea "write a code fo"
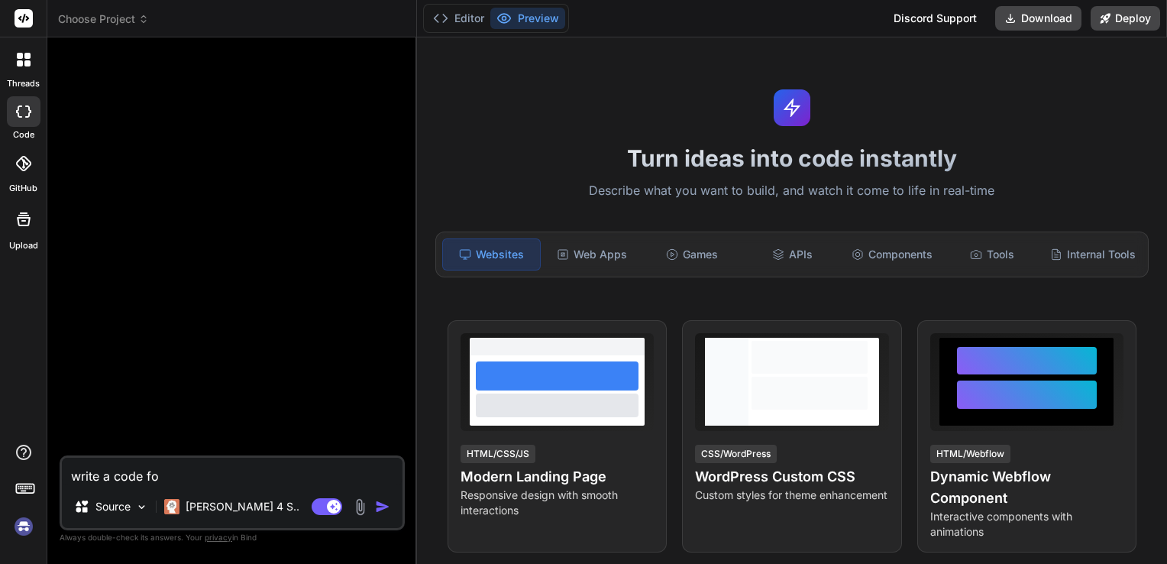
type textarea "x"
type textarea "write a code for"
type textarea "x"
type textarea "write a code fore"
type textarea "x"
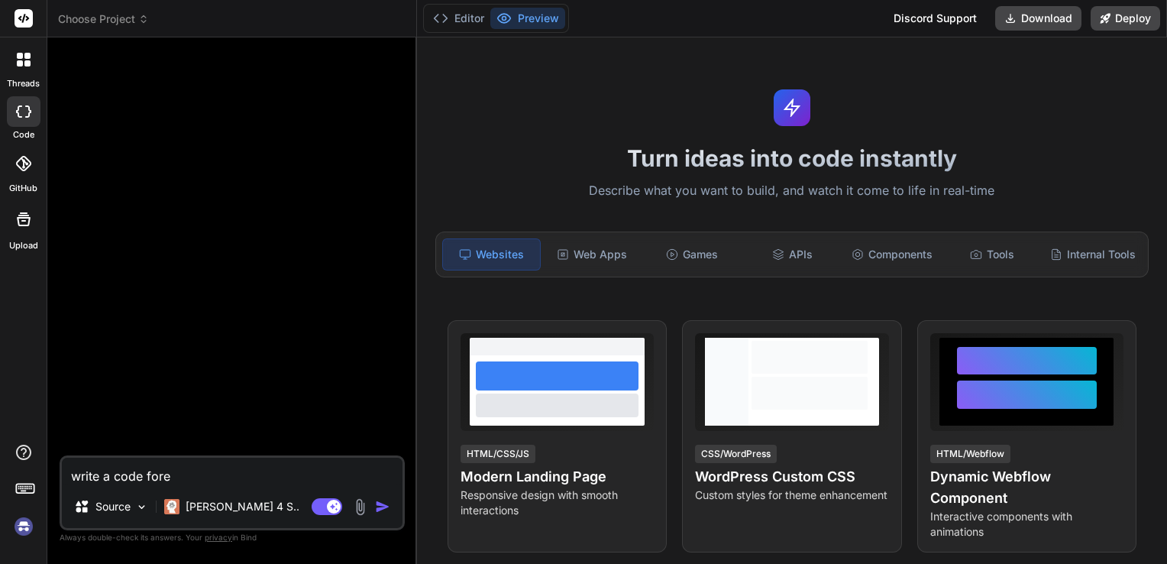
type textarea "write a code forex"
type textarea "x"
type textarea "write a code forexl"
type textarea "x"
type textarea "write a code forexlo"
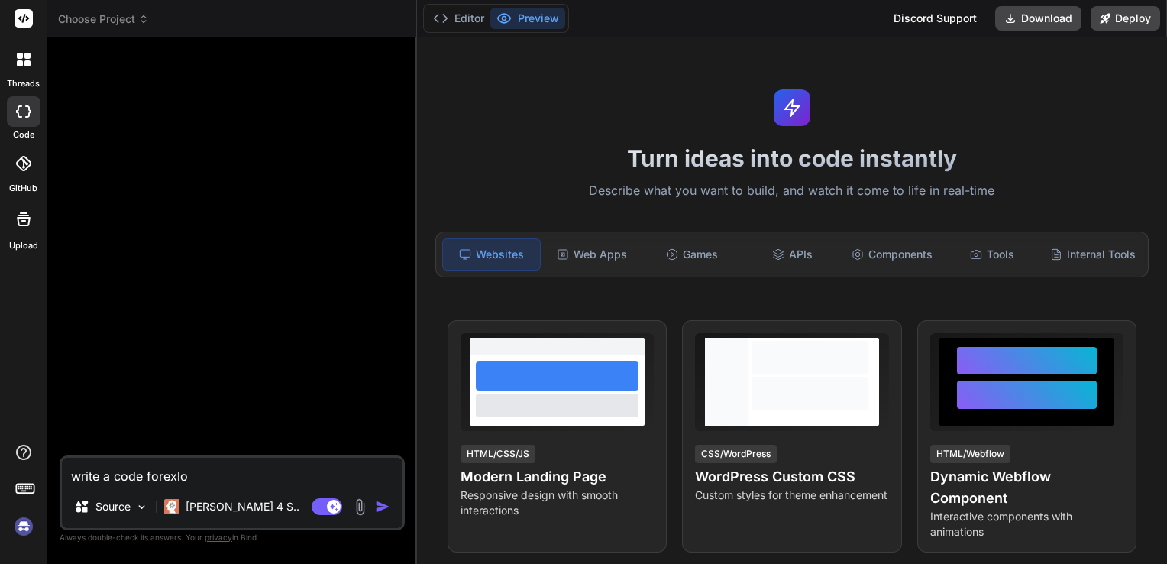
type textarea "x"
type textarea "write a code forexlor"
type textarea "x"
type textarea "write a code forexlori"
type textarea "x"
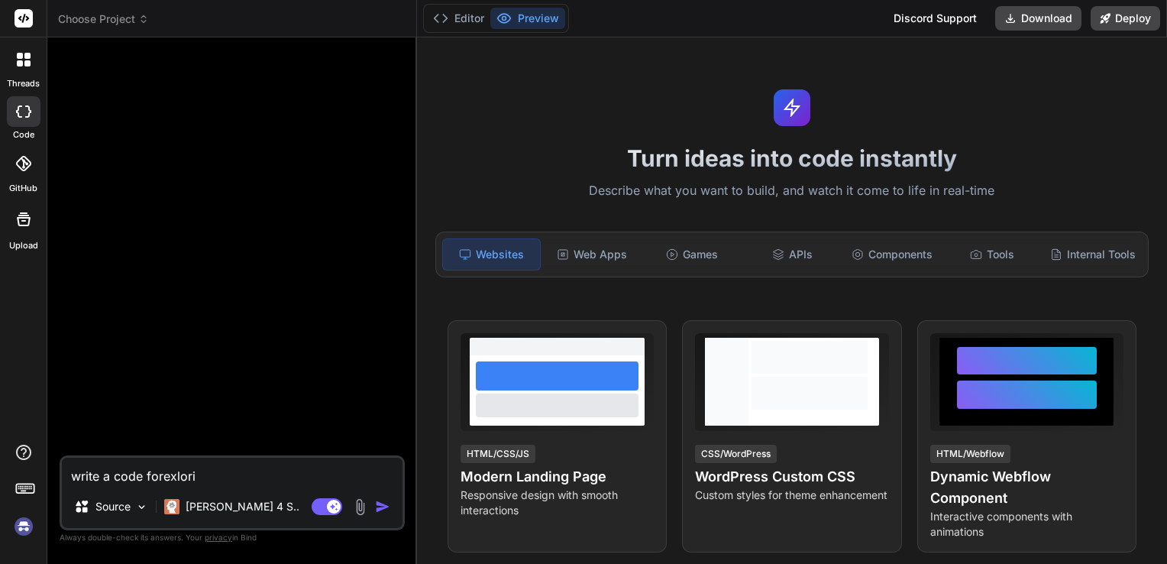
type textarea "write a code forexlorin"
type textarea "x"
type textarea "write a code forexloring"
type textarea "x"
type textarea "write a code forexloring"
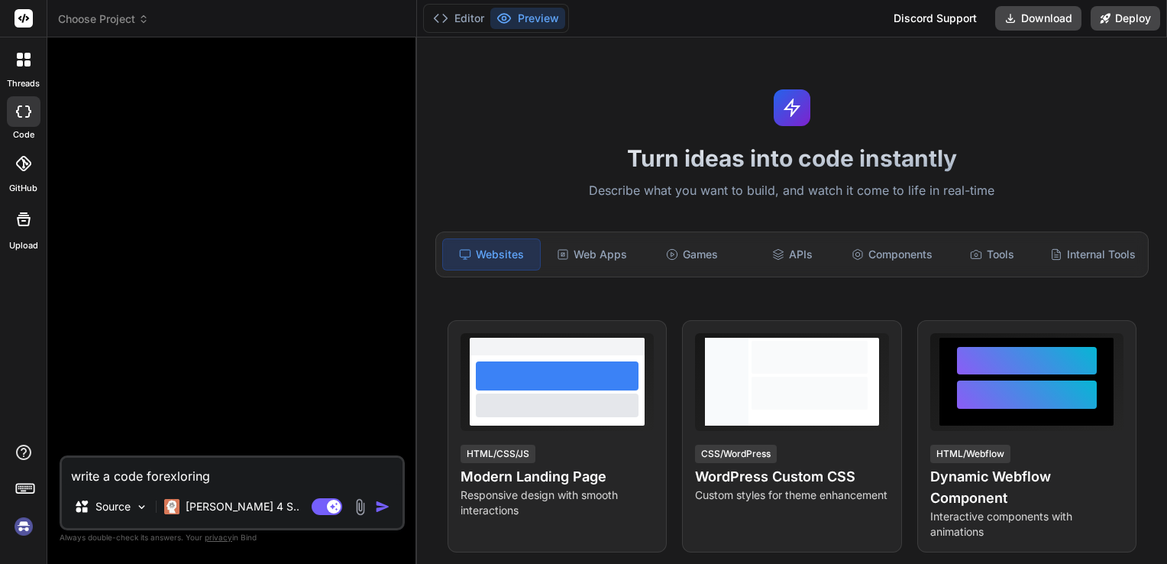
type textarea "x"
type textarea "write a code forexloring b"
type textarea "x"
type textarea "write a code forexloring bu"
type textarea "x"
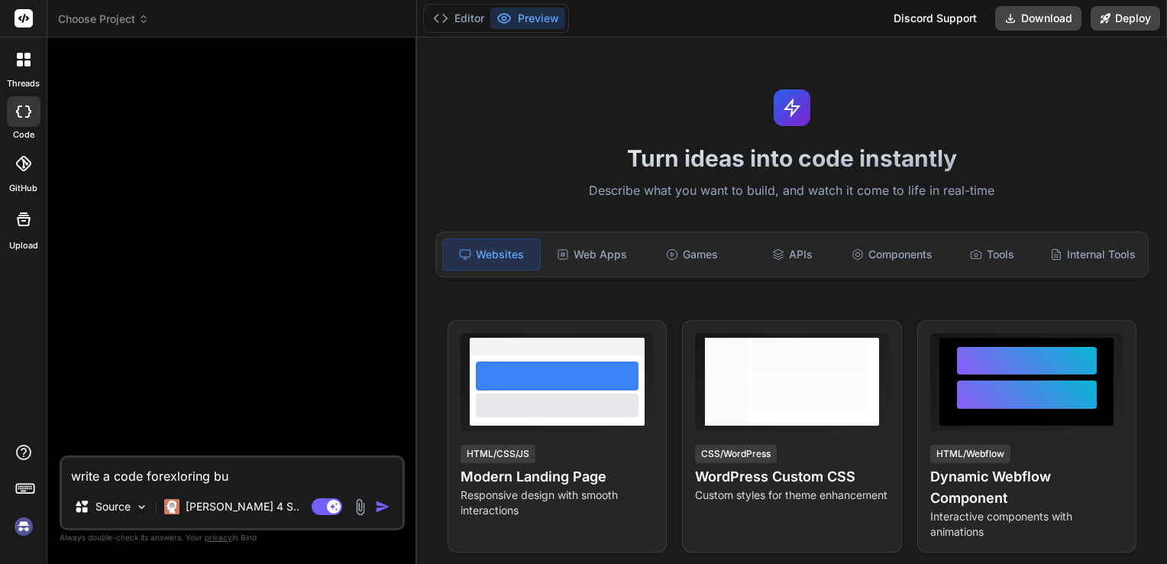
type textarea "write a code forexloring [PERSON_NAME]"
type textarea "x"
type textarea "write a code forexloring buil"
type textarea "x"
type textarea "write a code forexloring build"
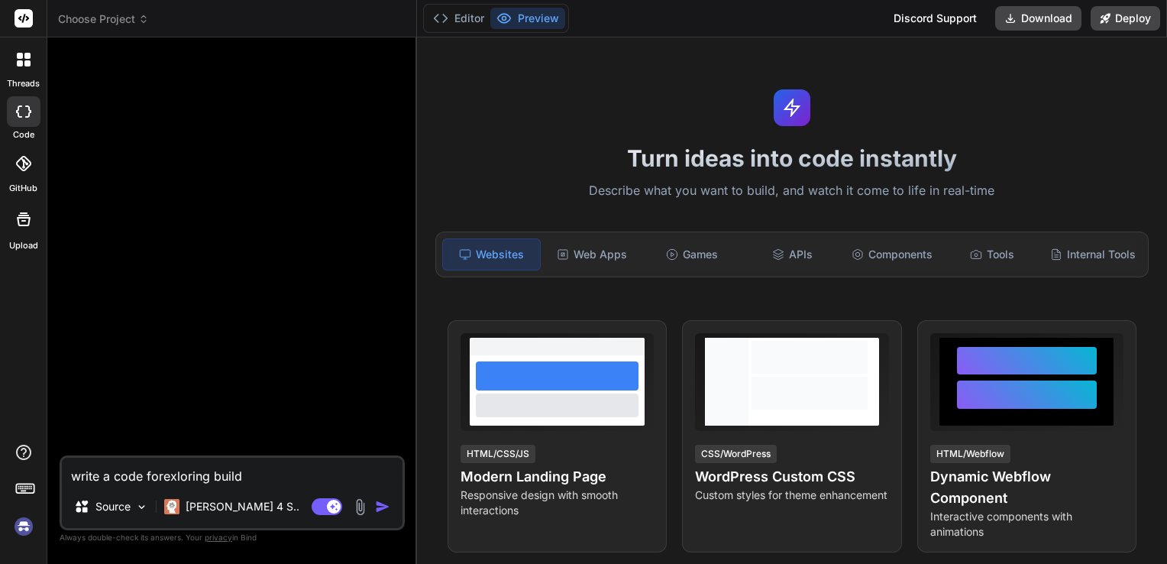
type textarea "x"
type textarea "write a code forexloring buildi"
type textarea "x"
type textarea "write a code forexloring buildin"
type textarea "x"
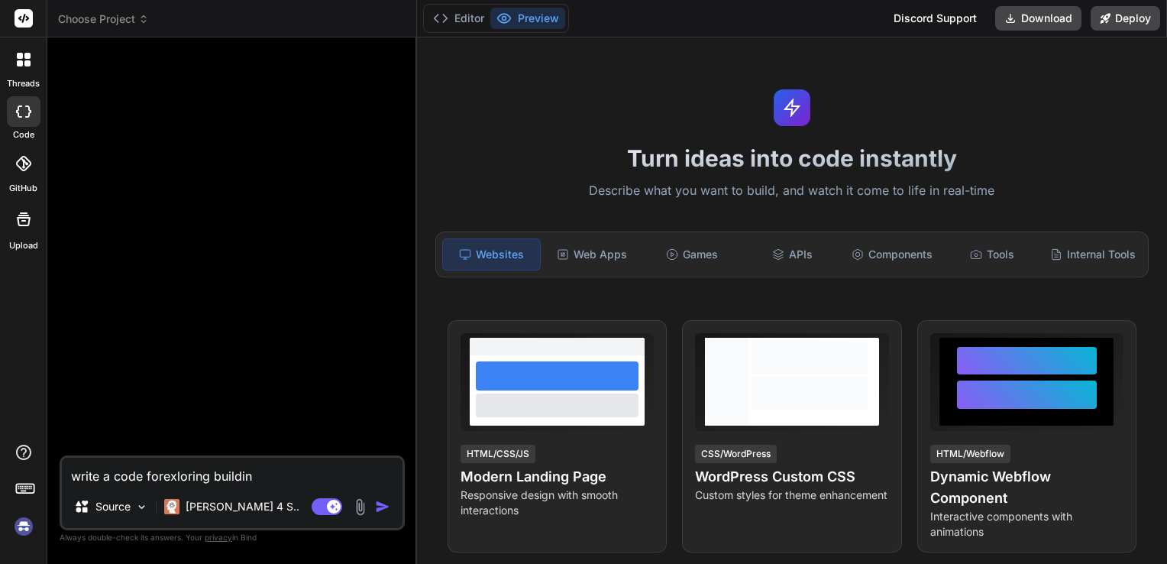
type textarea "write a code forexloring building"
type textarea "x"
type textarea "write a code forexloring building"
type textarea "x"
type textarea "write a code forexloring building m"
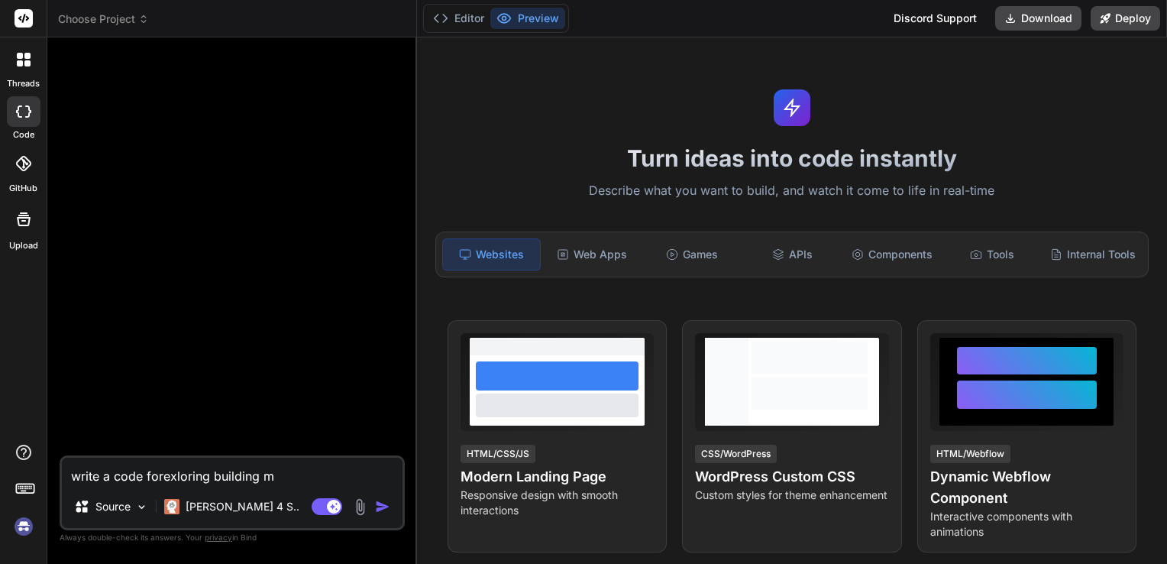
type textarea "x"
type textarea "write a code forexloring building ma"
type textarea "x"
type textarea "write a code forexloring building mat"
type textarea "x"
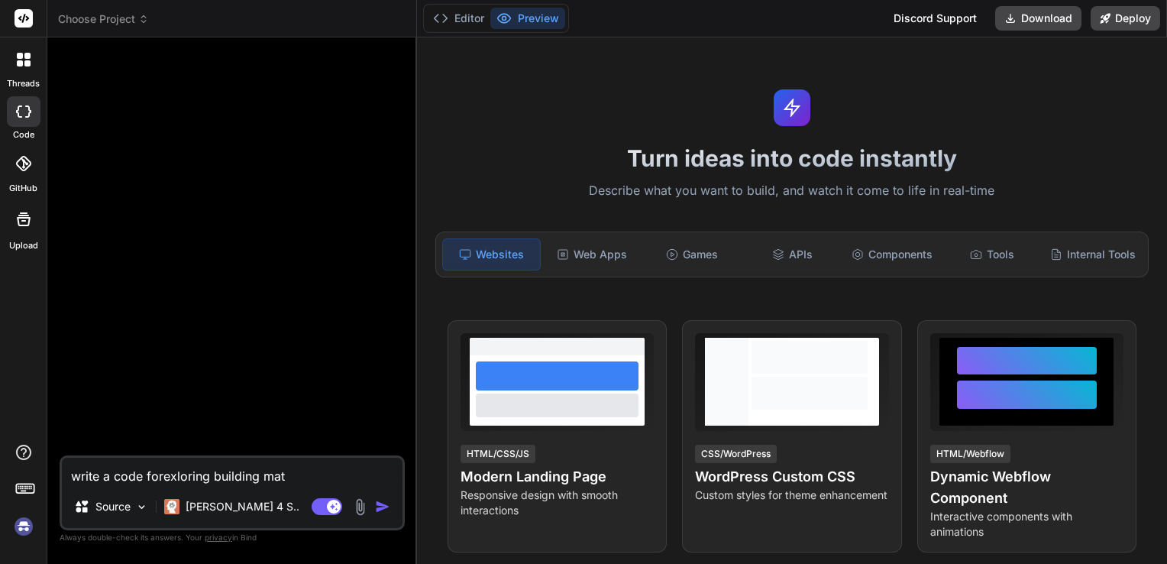
type textarea "write a code forexloring building mate"
type textarea "x"
type textarea "write a code forexloring building mater"
type textarea "x"
type textarea "write a code forexloring building materi"
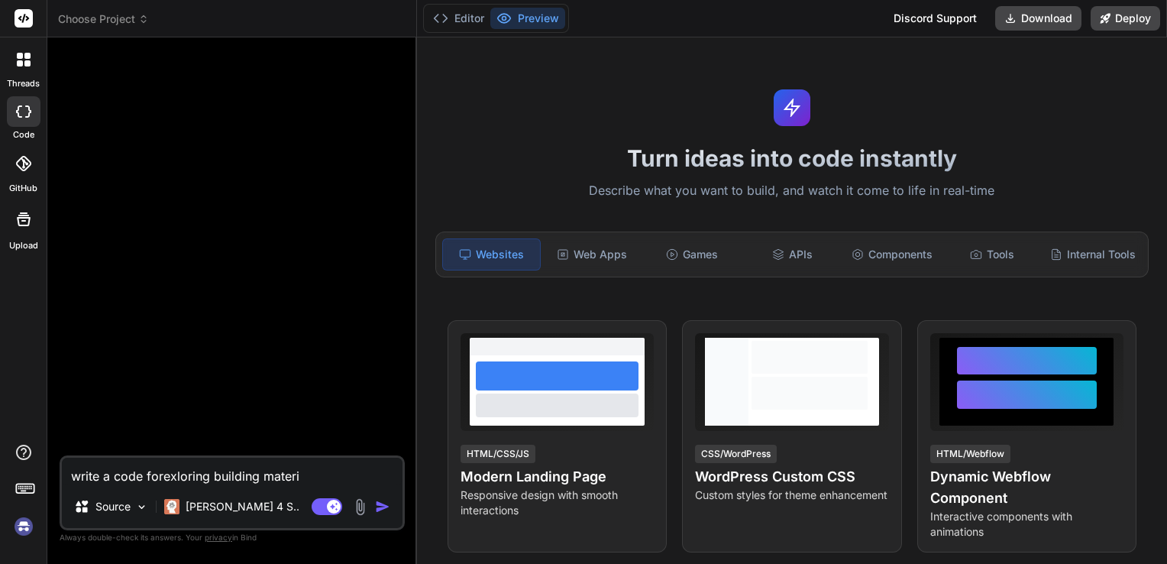
type textarea "x"
type textarea "write a code forexloring building materia"
type textarea "x"
type textarea "write a code forexloring building material"
type textarea "x"
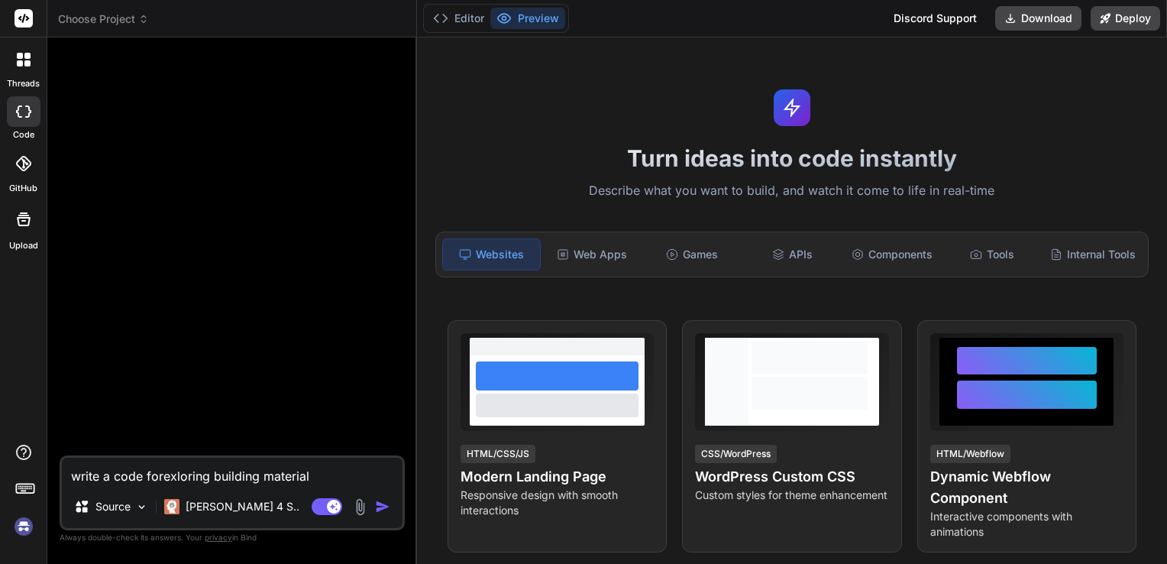
type textarea "write a code forexloring building materials"
type textarea "x"
type textarea "write a code forexloring building materials"
type textarea "x"
type textarea "write a code for exloring building materials"
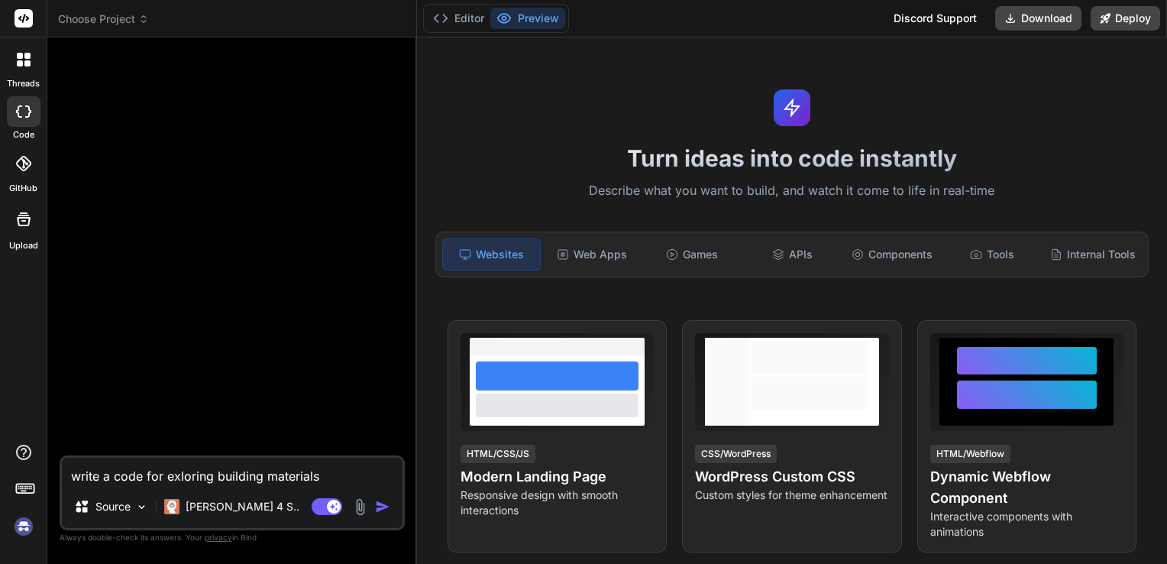
click at [316, 474] on textarea "write a code for exloring building materials" at bounding box center [232, 472] width 341 height 28
type textarea "x"
type textarea "write a code for exploring building materials"
click at [324, 476] on textarea "write a code for exploring building materials" at bounding box center [232, 472] width 341 height 28
click at [112, 478] on textarea "write a code for exploring building materials" at bounding box center [232, 472] width 341 height 28
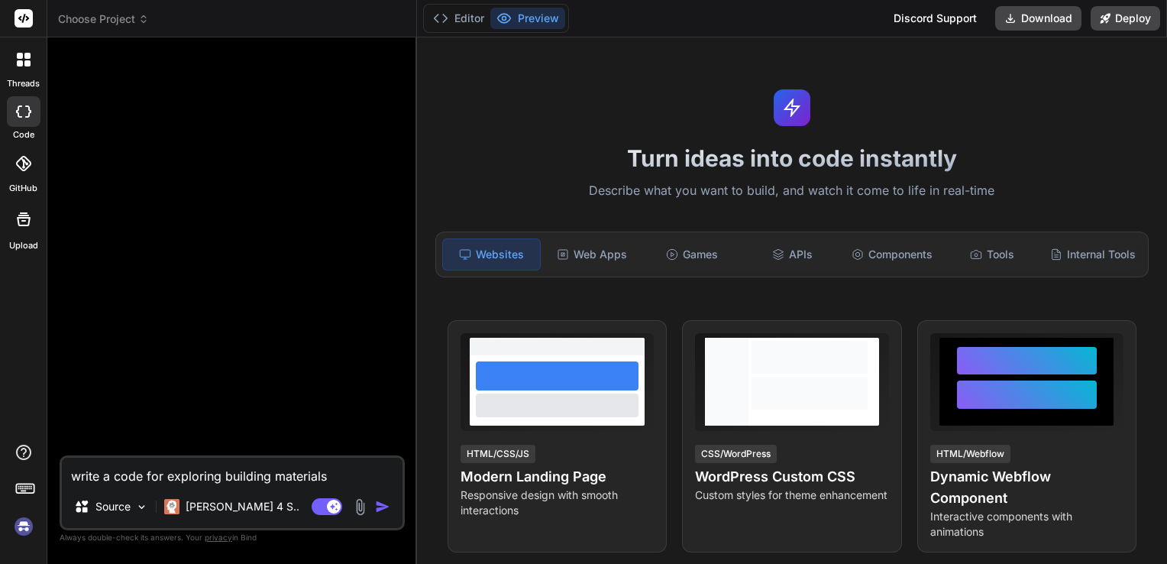
type textarea "x"
type textarea "write a code for exploring building materials"
type textarea "x"
type textarea "write a hcode for exploring building materials"
type textarea "x"
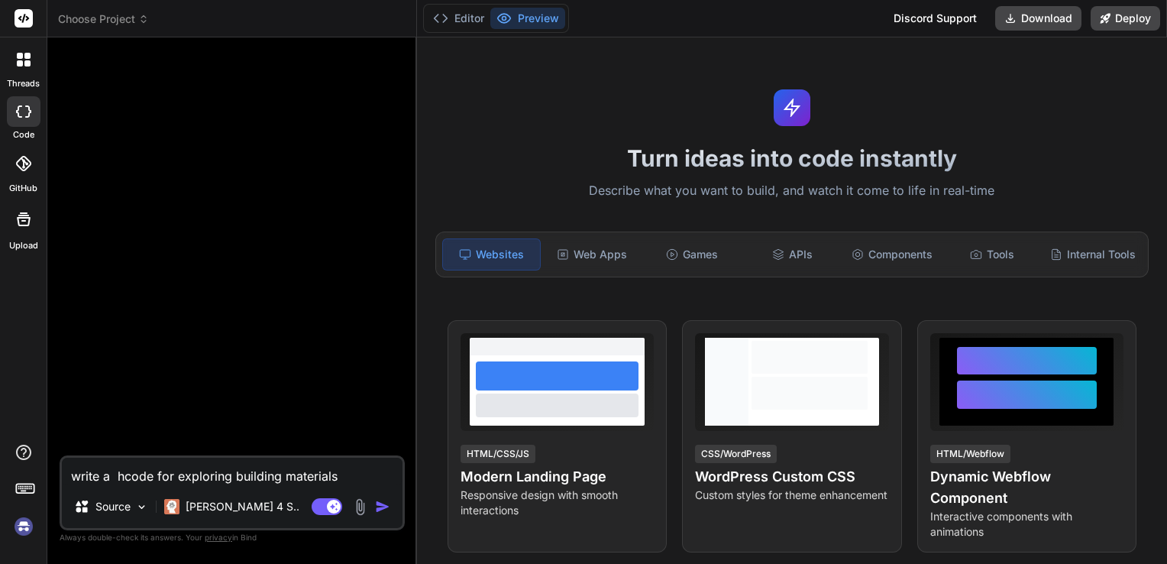
type textarea "write a htcode for exploring building materials"
type textarea "x"
type textarea "write a htmcode for exploring building materials"
type textarea "x"
type textarea "write a htmlcode for exploring building materials"
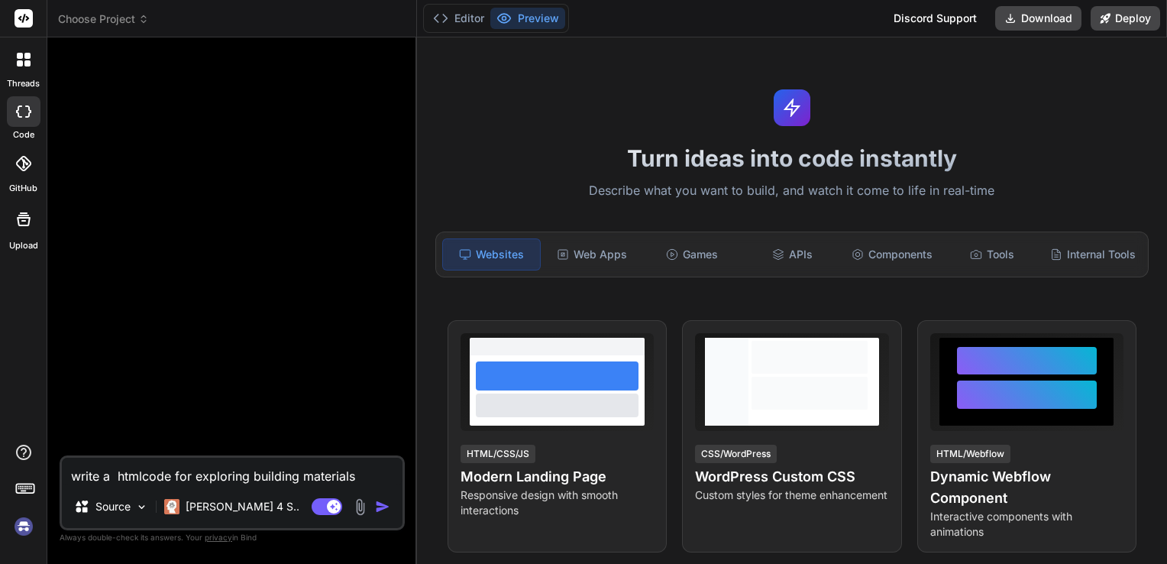
type textarea "x"
type textarea "write a html code for exploring building materials"
type textarea "x"
click at [345, 484] on textarea "write a html code for exploring building materials" at bounding box center [232, 472] width 341 height 28
click at [367, 474] on textarea "write a html code for exploring building materials" at bounding box center [232, 472] width 341 height 28
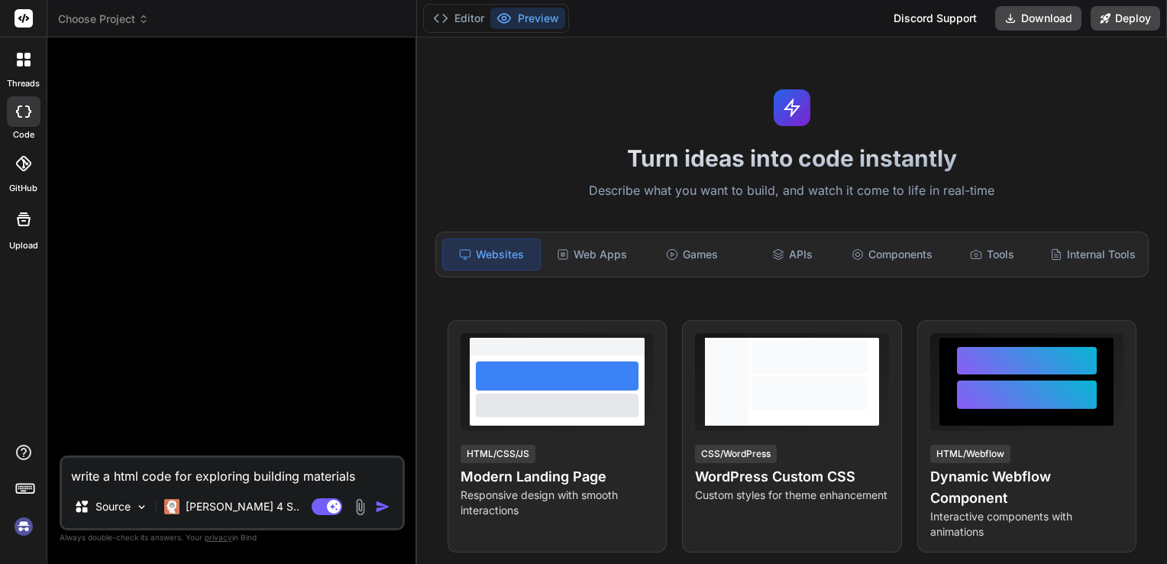
type textarea "write a html code for exploring building materials"
click at [385, 509] on img "button" at bounding box center [382, 506] width 15 height 15
type textarea "x"
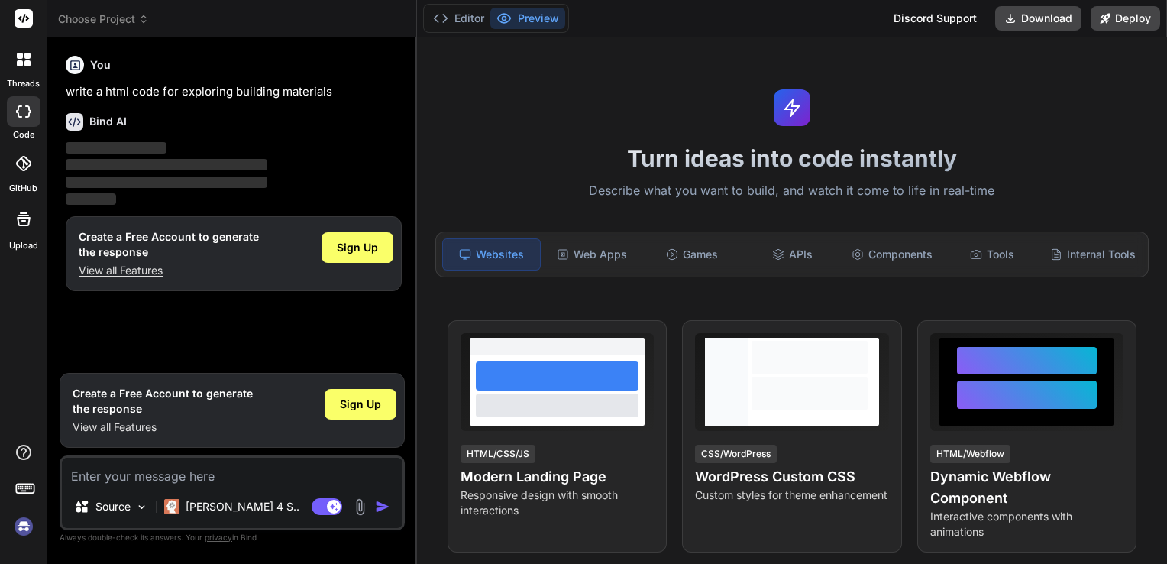
scroll to position [461, 0]
